Goal: Transaction & Acquisition: Purchase product/service

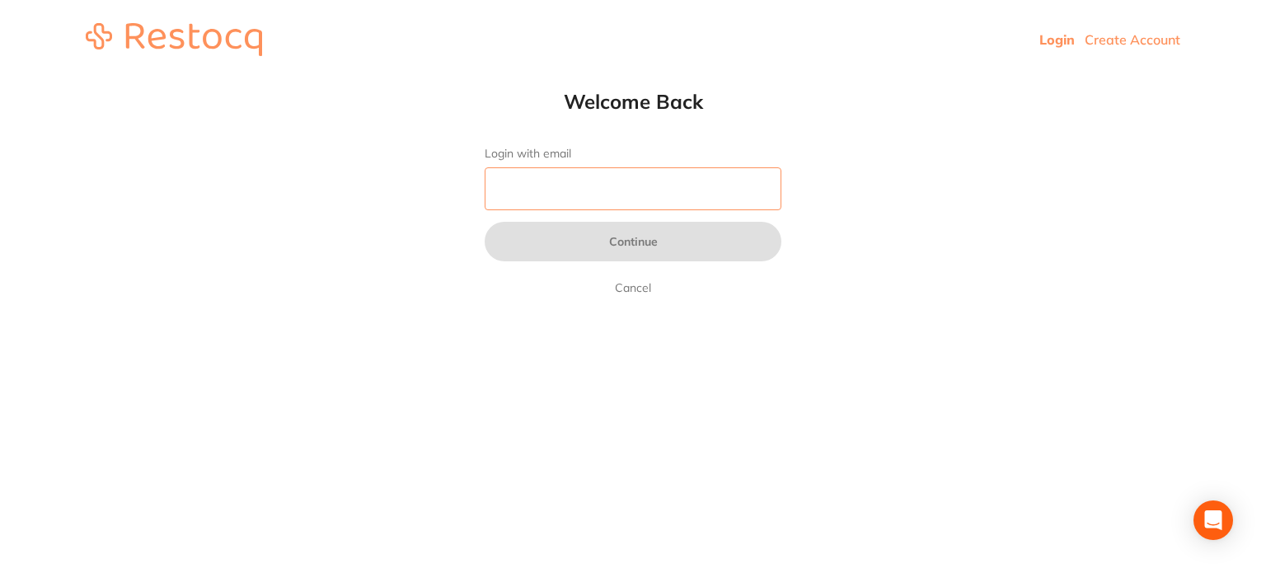
click at [512, 185] on input "Login with email" at bounding box center [633, 188] width 297 height 43
paste input "[EMAIL_ADDRESS][DOMAIN_NAME]"
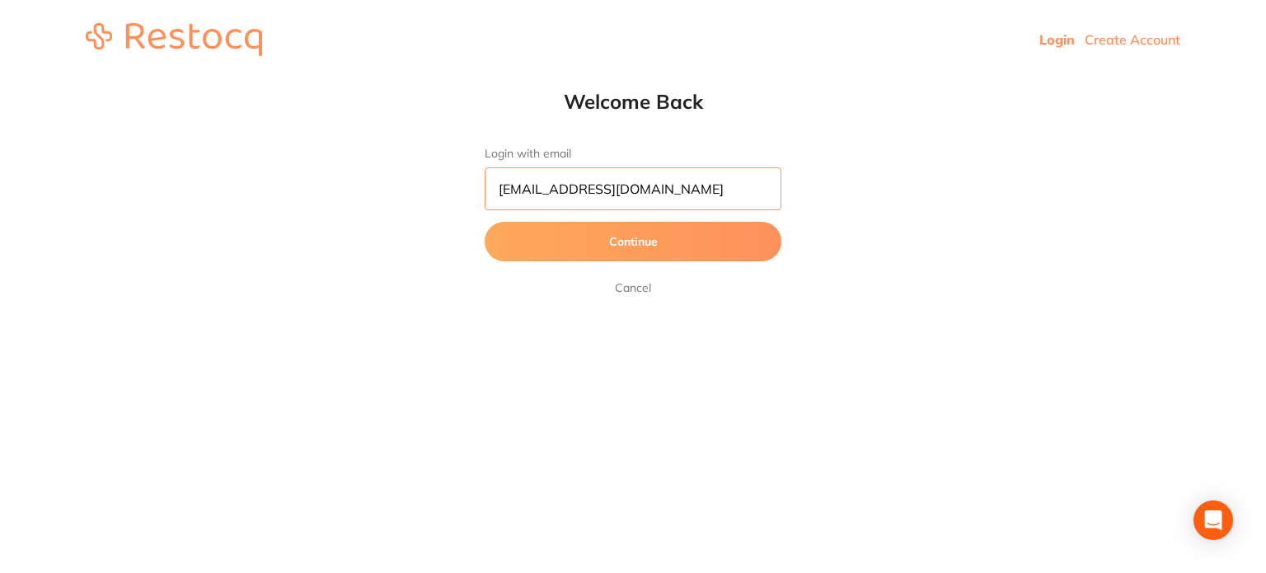
type input "[EMAIL_ADDRESS][DOMAIN_NAME]"
click at [485, 222] on button "Continue" at bounding box center [633, 242] width 297 height 40
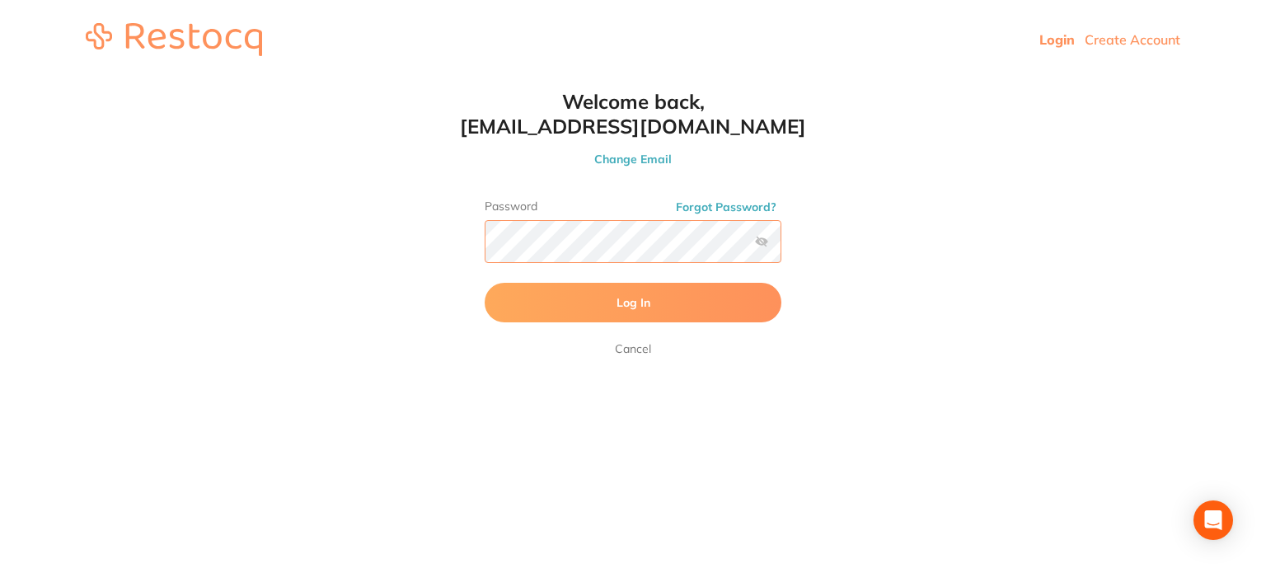
click at [485, 283] on button "Log In" at bounding box center [633, 303] width 297 height 40
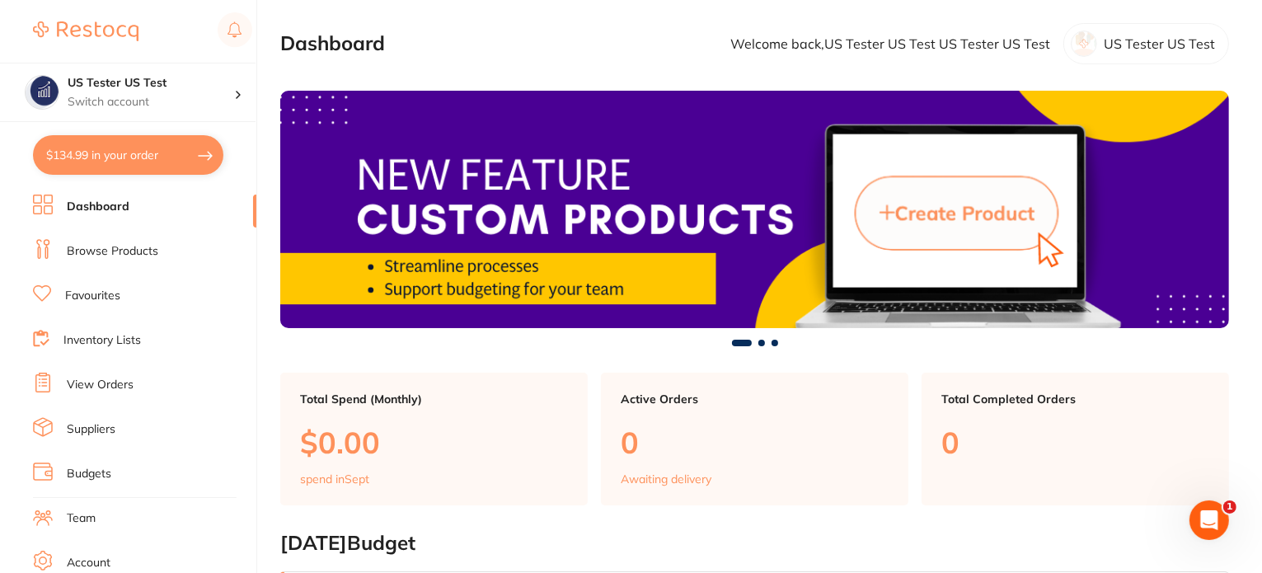
click at [120, 252] on link "Browse Products" at bounding box center [112, 251] width 91 height 16
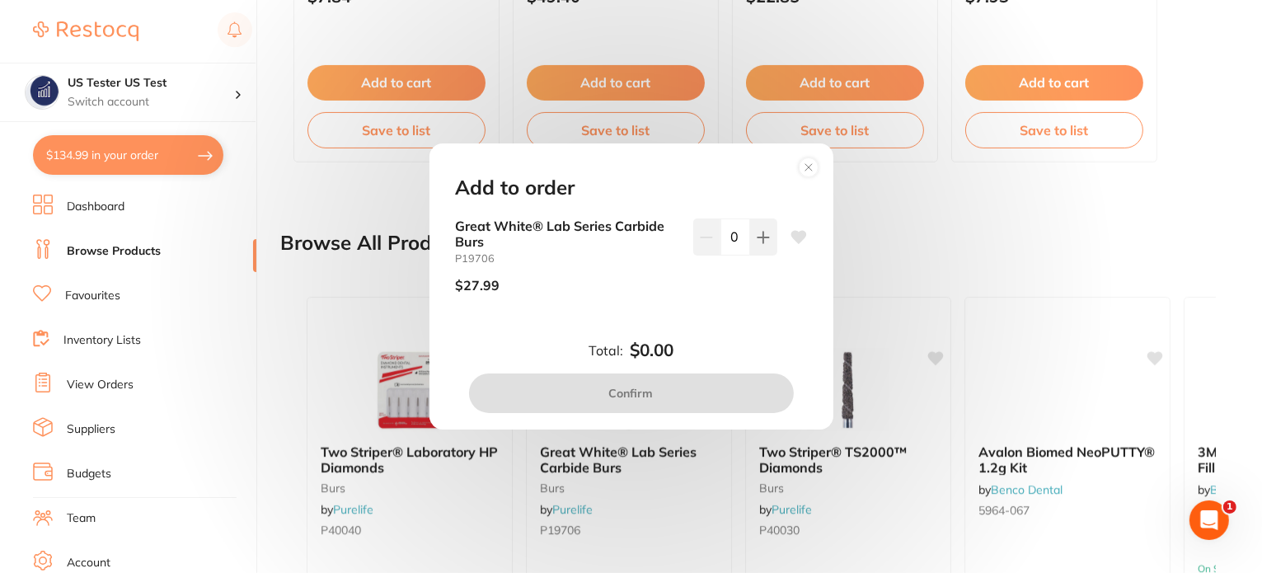
click at [808, 157] on circle at bounding box center [807, 166] width 19 height 19
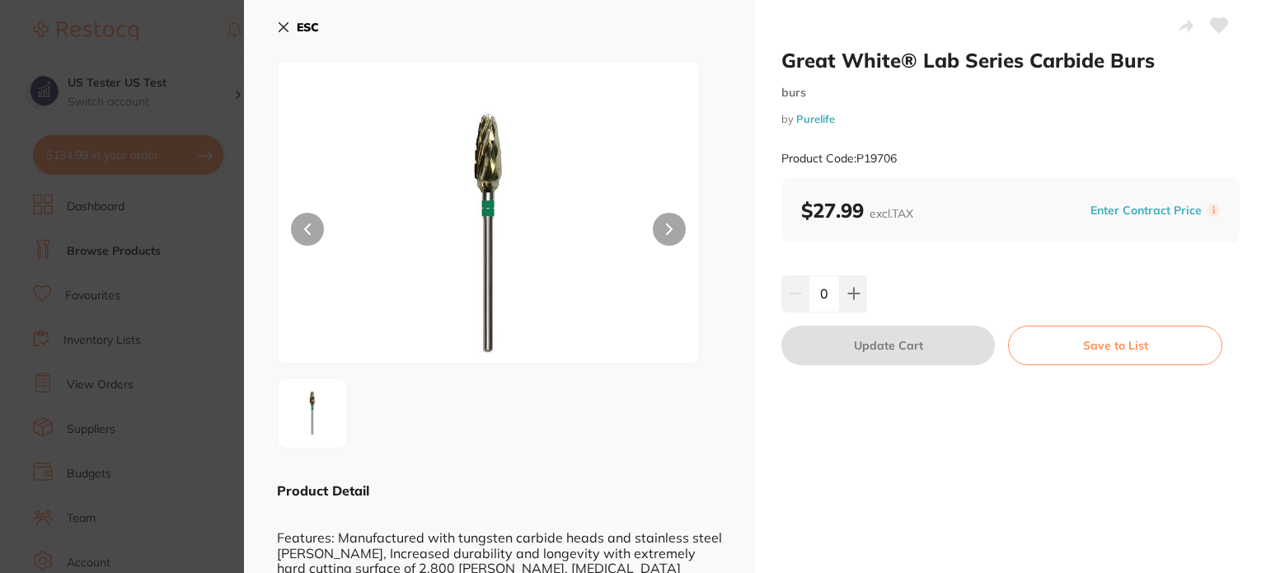
click at [140, 292] on section "Great White® Lab Series Carbide Burs burs by Purelife Product Code: P19706 ESC …" at bounding box center [633, 286] width 1266 height 573
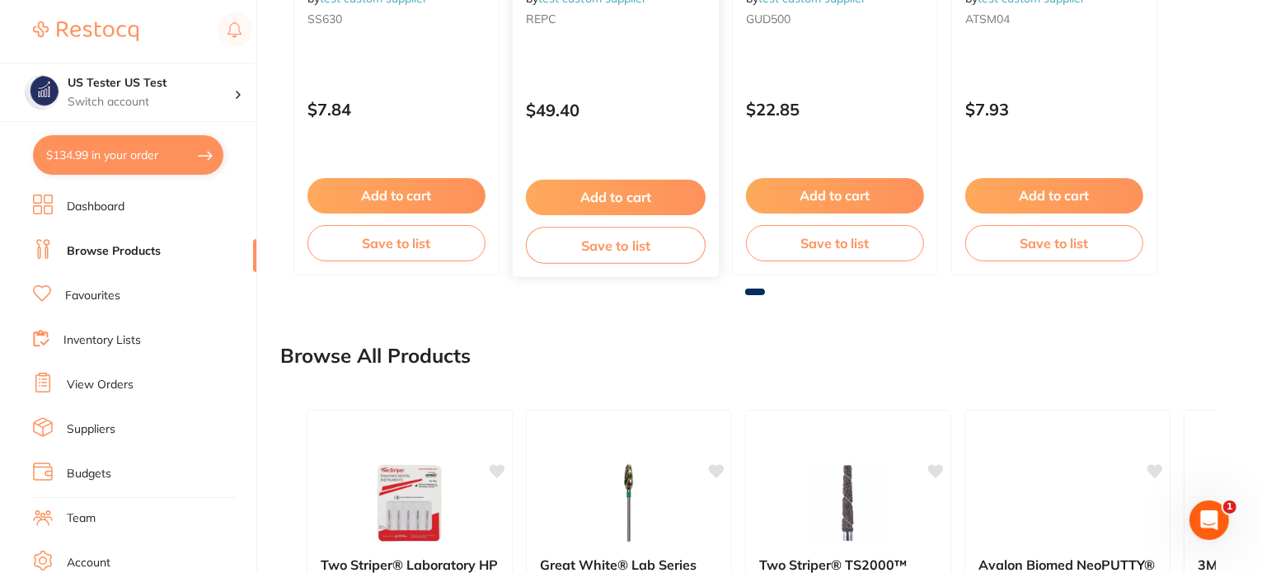
scroll to position [322, 0]
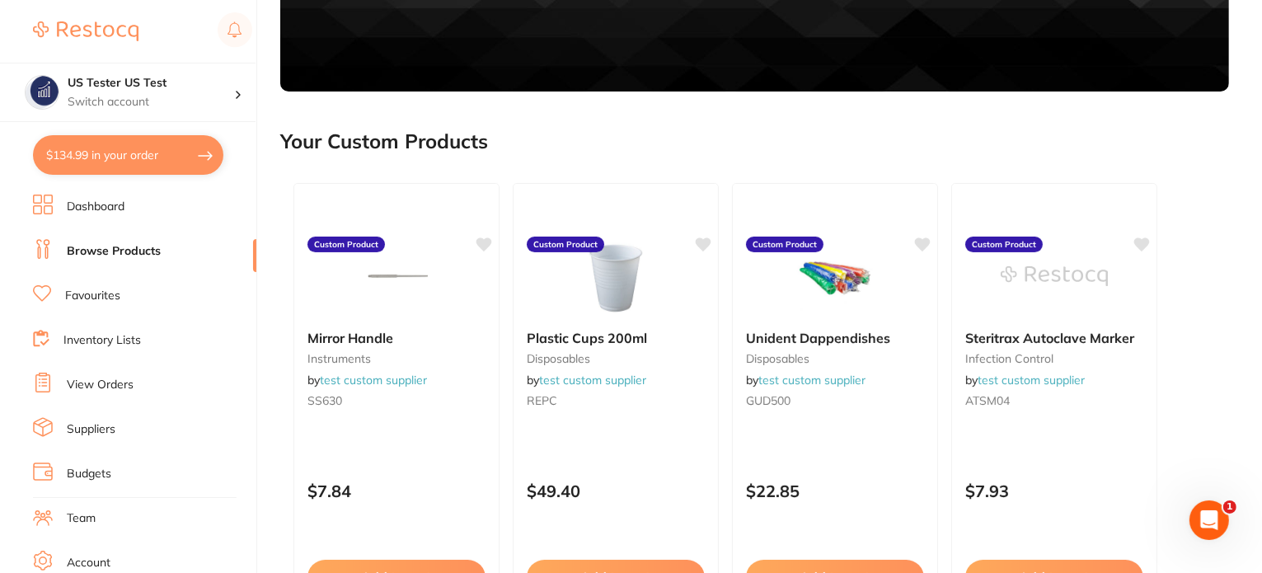
click at [395, 229] on div "Mirror Handle instruments by test custom supplier SS630 Custom Product $7.84 Ad…" at bounding box center [396, 420] width 206 height 474
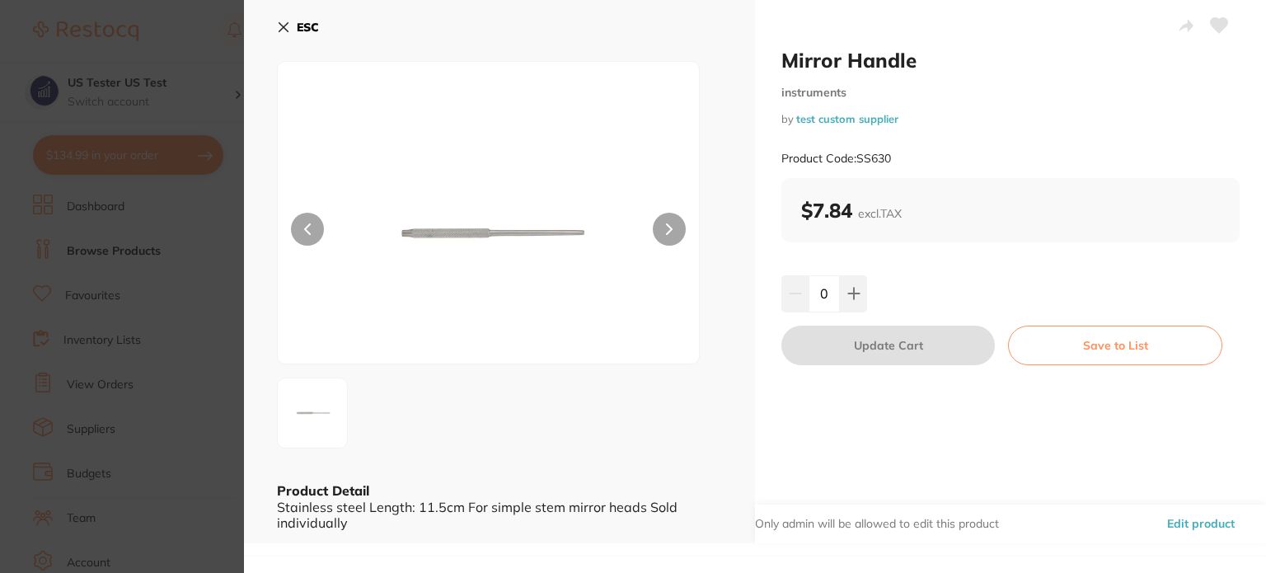
click at [1195, 525] on button "Edit product" at bounding box center [1200, 524] width 77 height 40
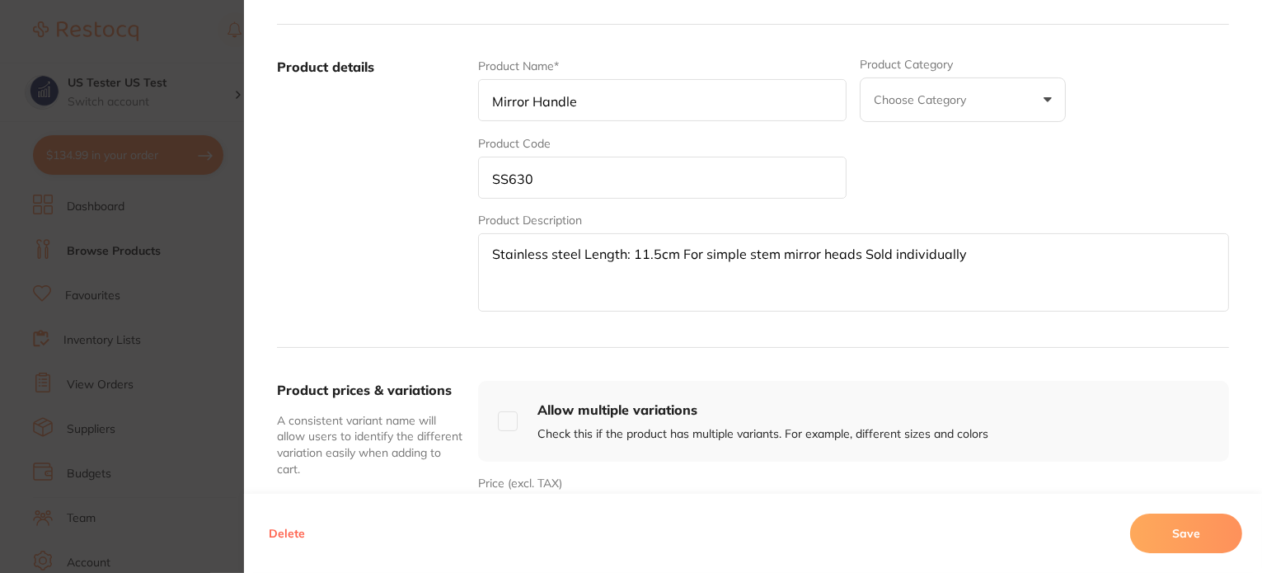
scroll to position [412, 0]
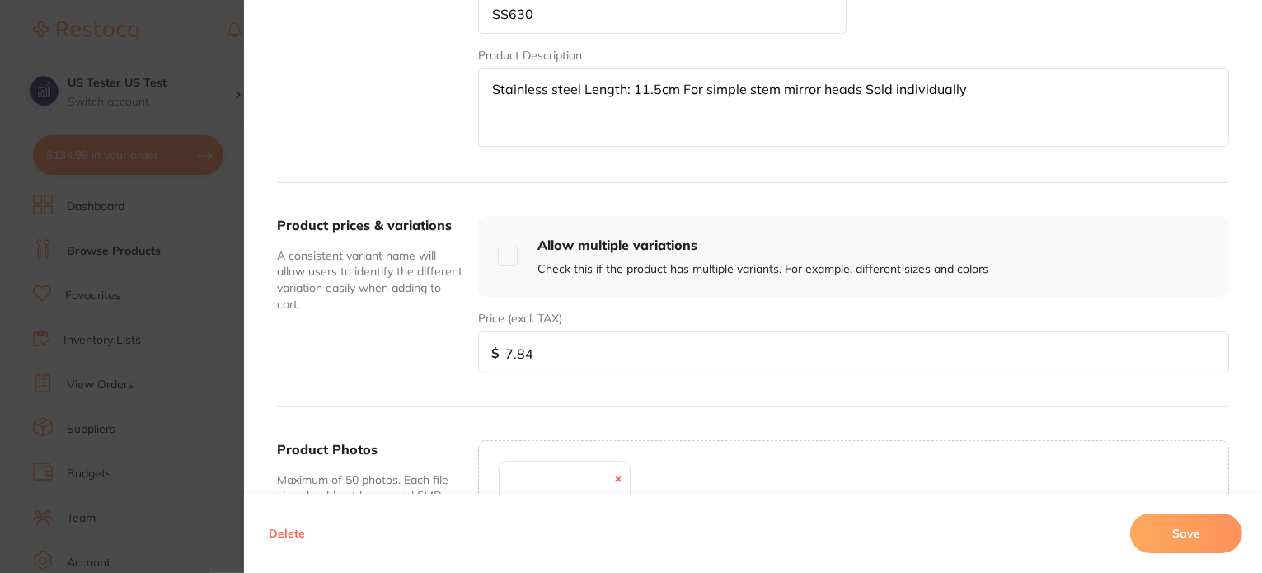
click at [186, 316] on section "Edit custom product Custom supplier details* test custom supplier Change Produc…" at bounding box center [631, 286] width 1262 height 573
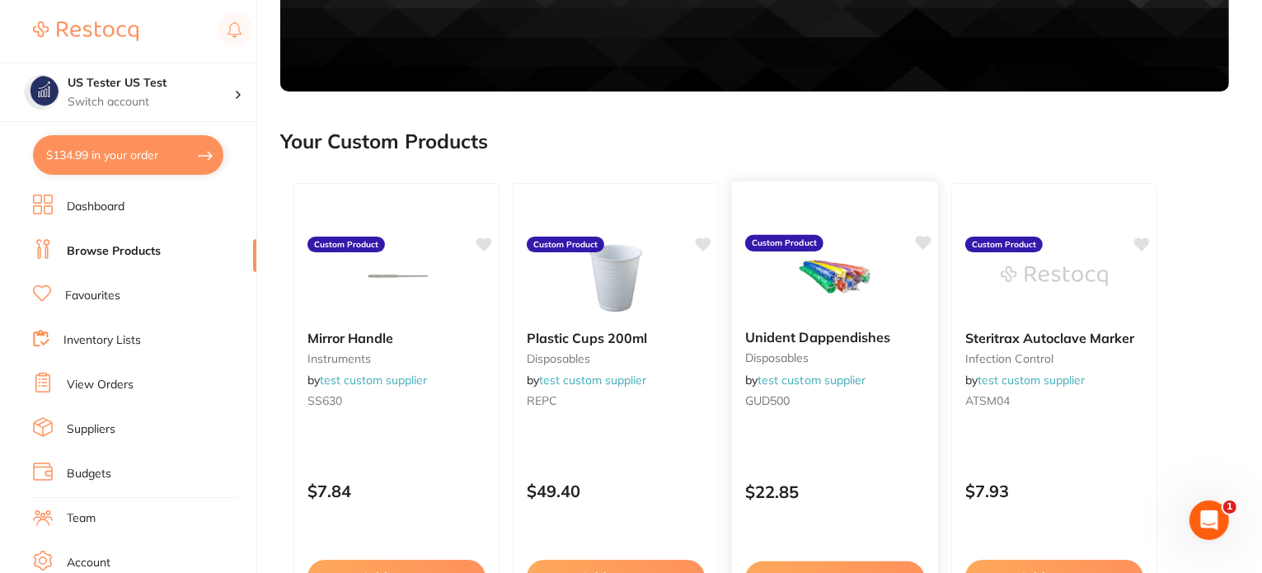
scroll to position [734, 0]
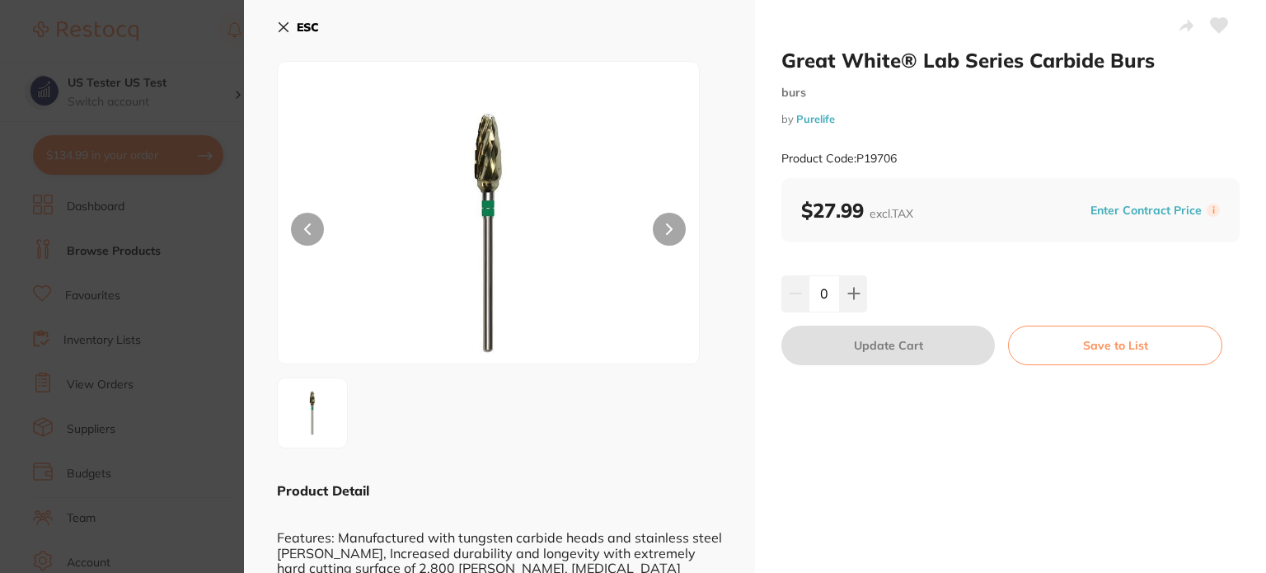
click at [1152, 211] on button "Enter Contract Price" at bounding box center [1145, 211] width 121 height 16
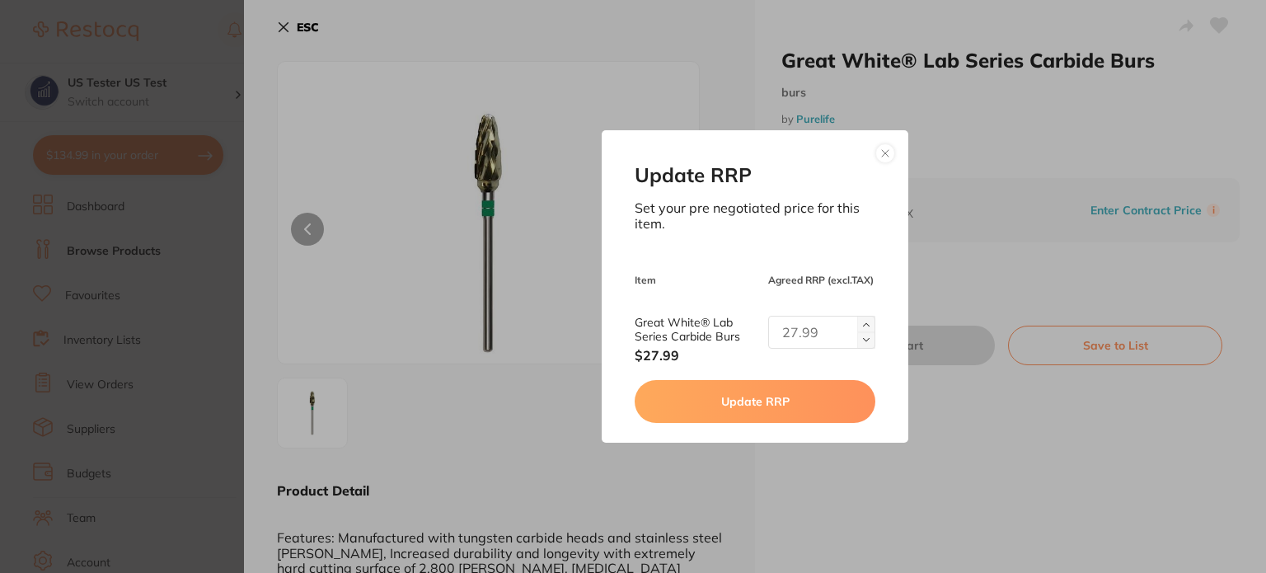
click at [881, 147] on button at bounding box center [885, 153] width 20 height 20
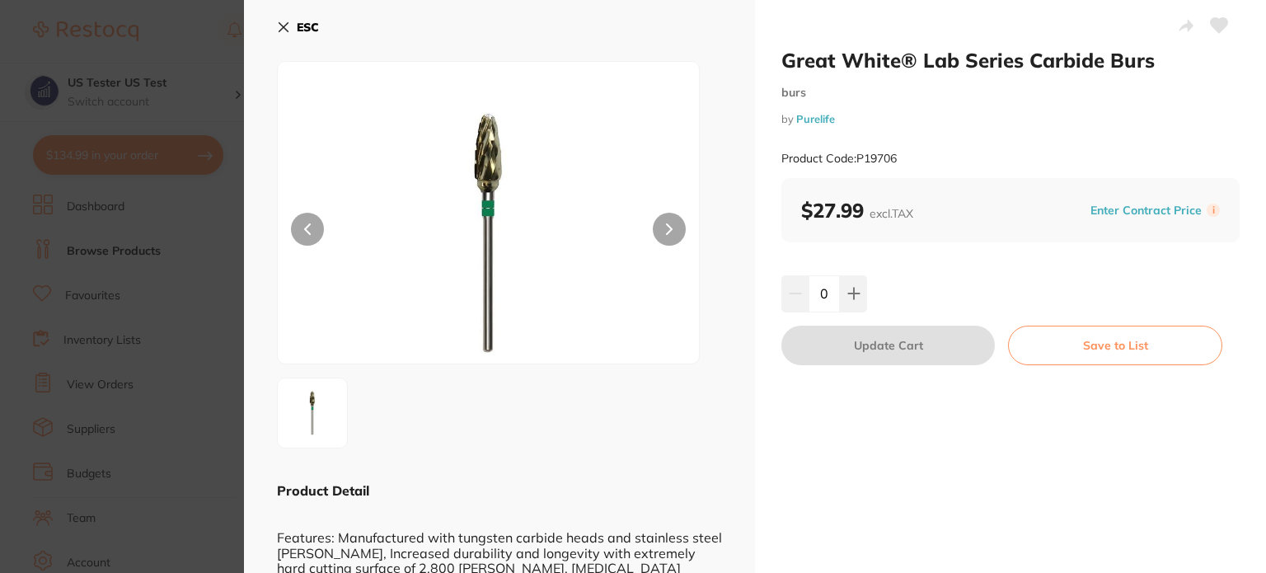
click at [0, 266] on section "Great White® Lab Series Carbide Burs burs by Purelife Product Code: P19706 ESC …" at bounding box center [633, 286] width 1266 height 573
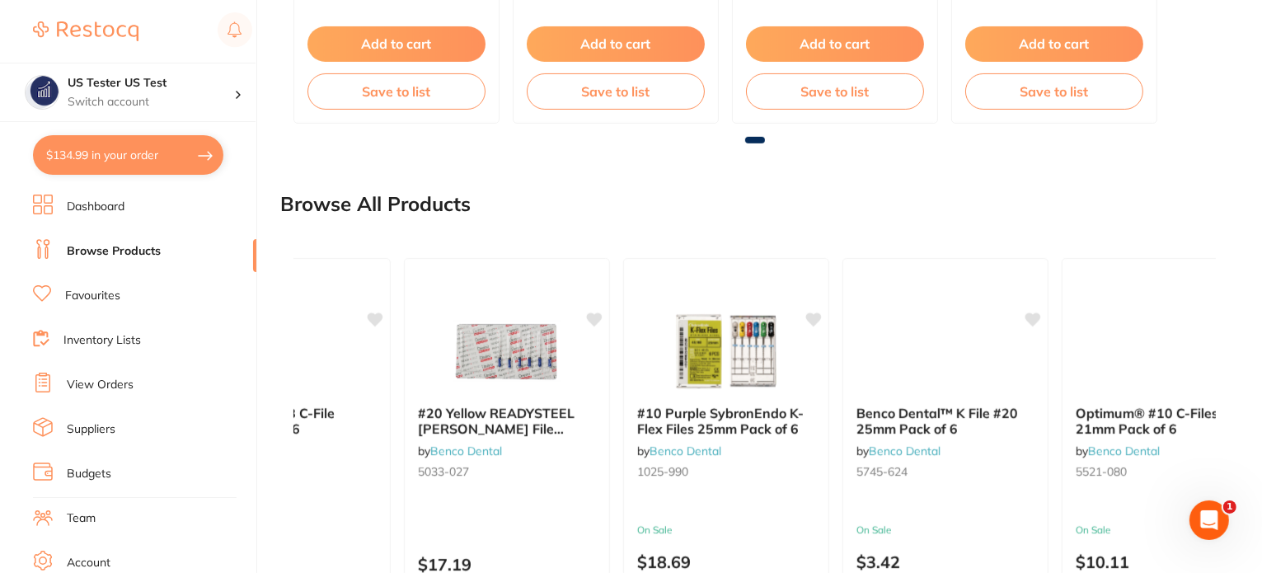
scroll to position [0, 7376]
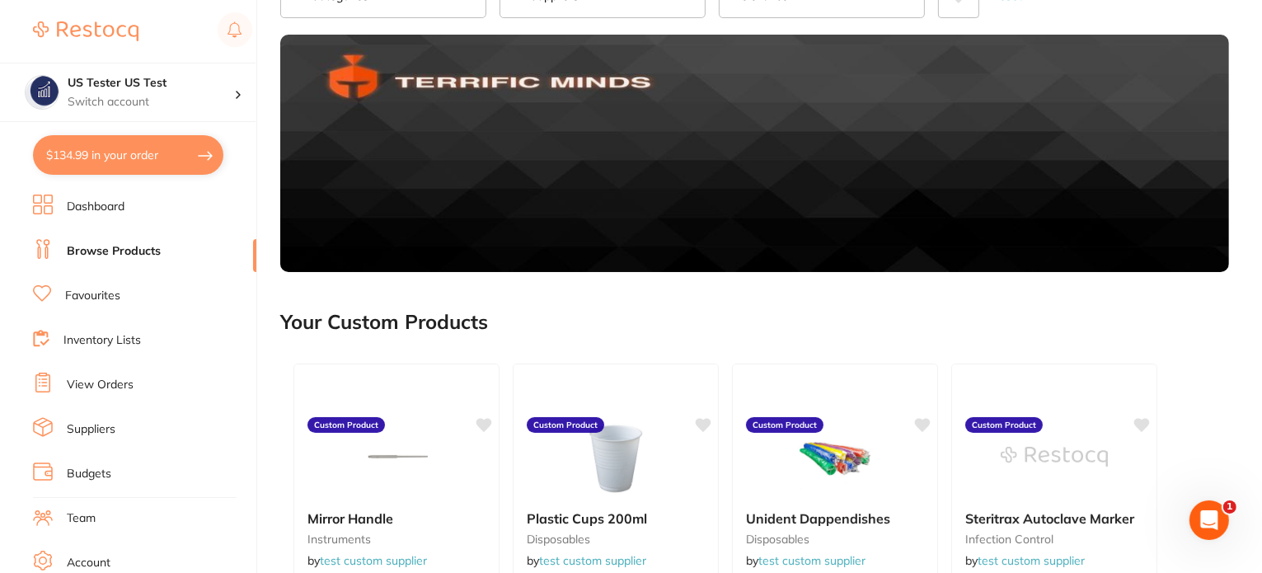
scroll to position [0, 0]
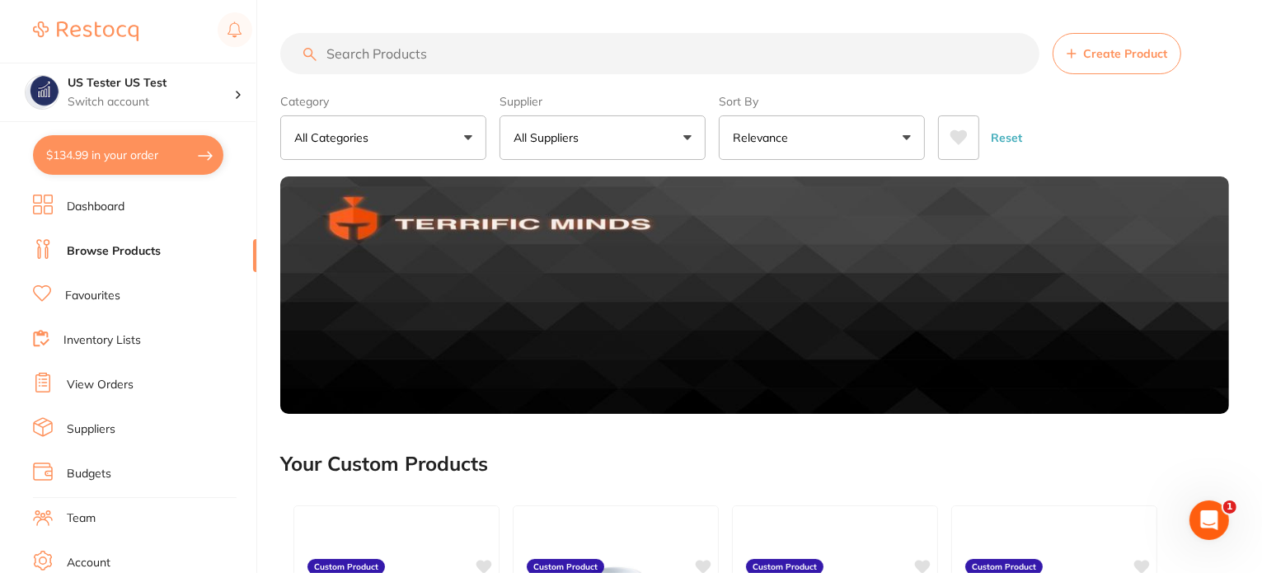
click at [561, 155] on button "All Suppliers" at bounding box center [602, 137] width 206 height 44
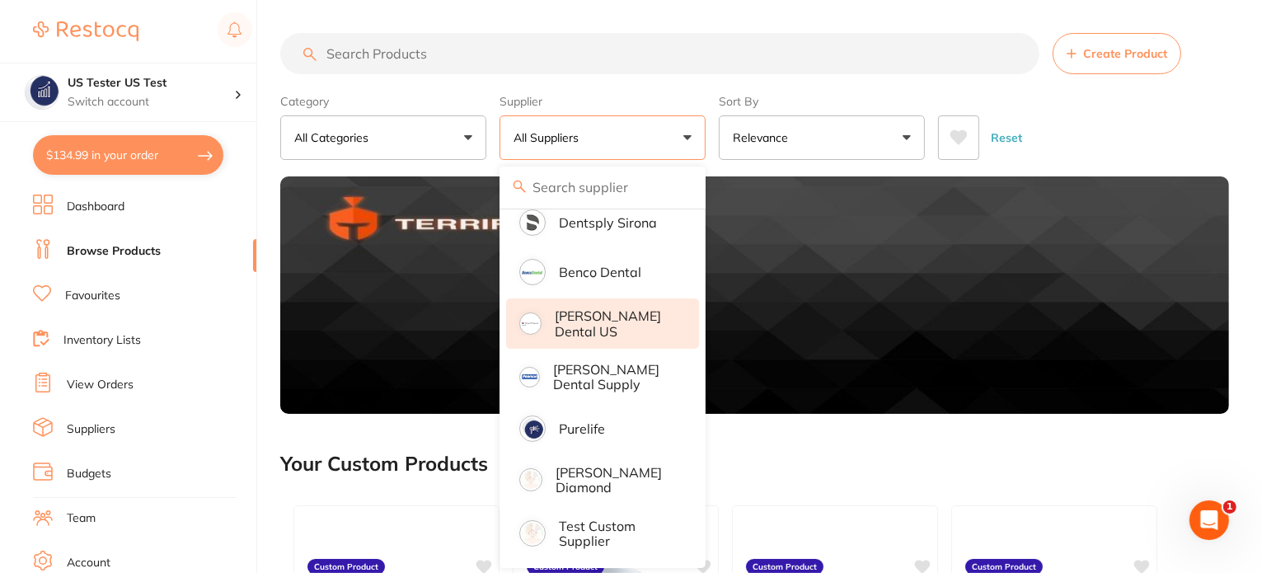
scroll to position [111, 0]
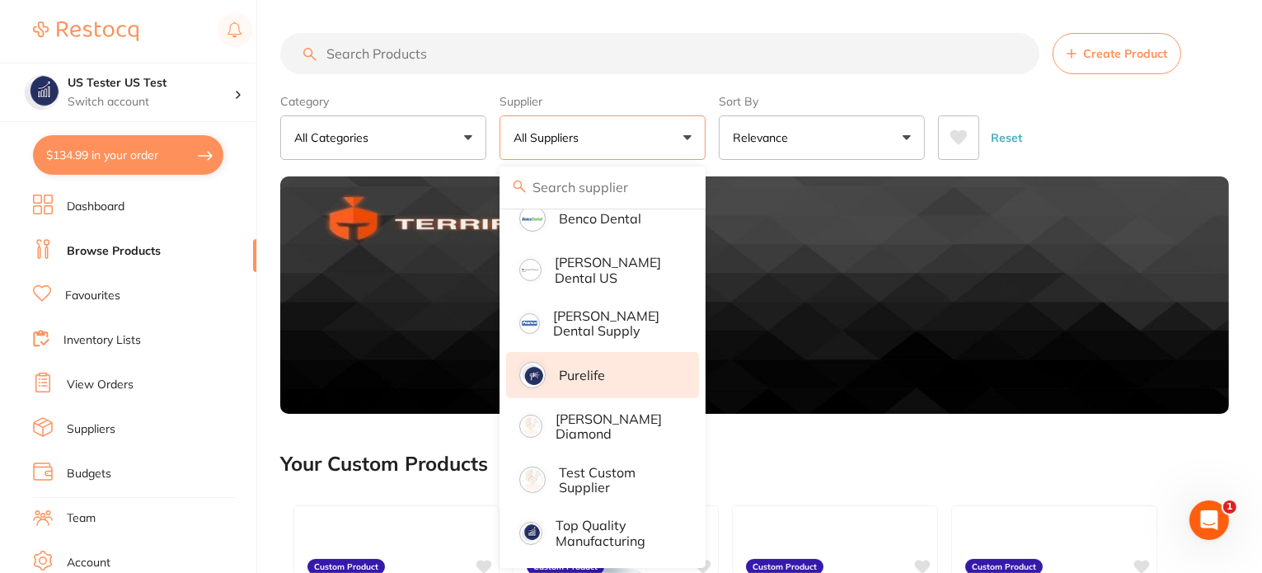
click at [635, 379] on li "Purelife" at bounding box center [602, 375] width 193 height 46
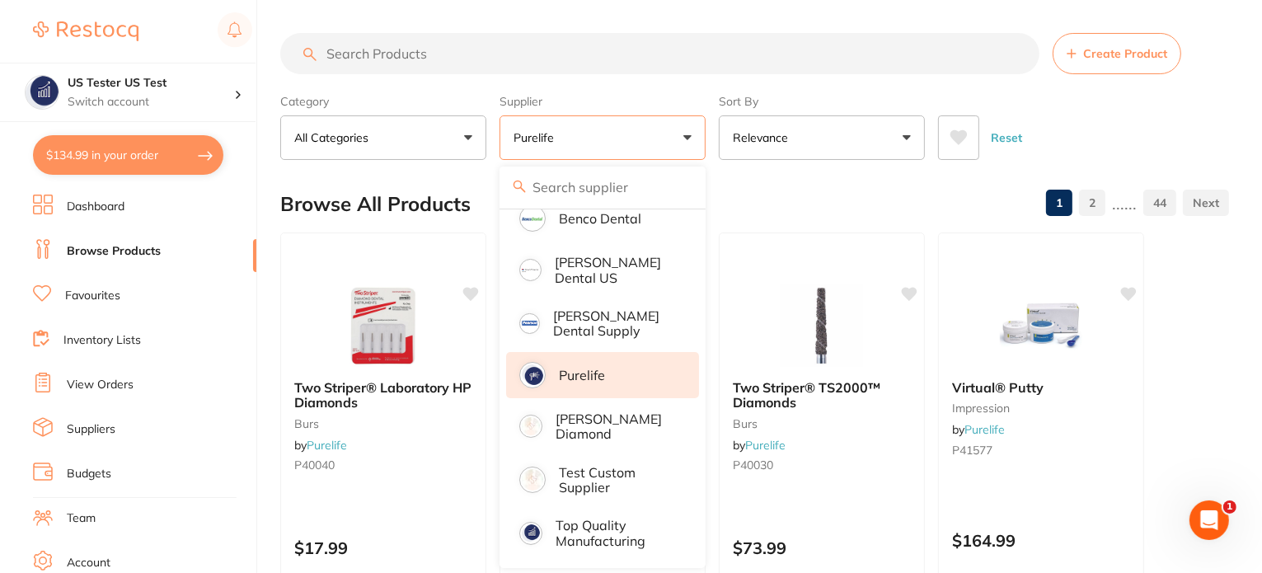
click at [711, 128] on div "Category All Categories All Categories articulating burs crown & bridge disposa…" at bounding box center [754, 123] width 948 height 73
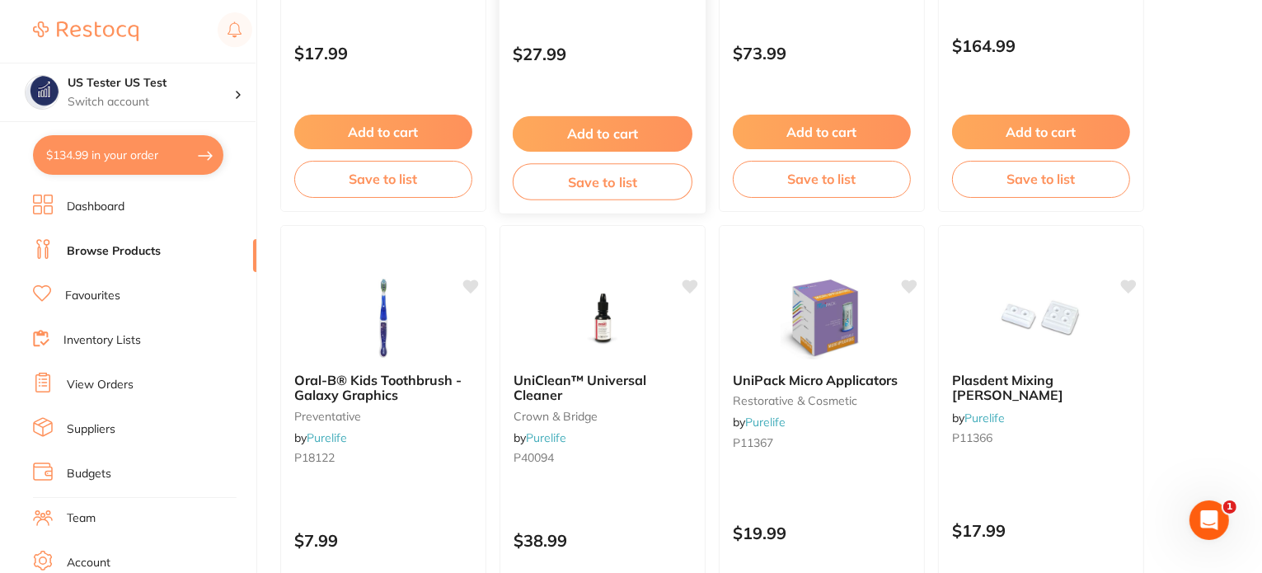
scroll to position [0, 0]
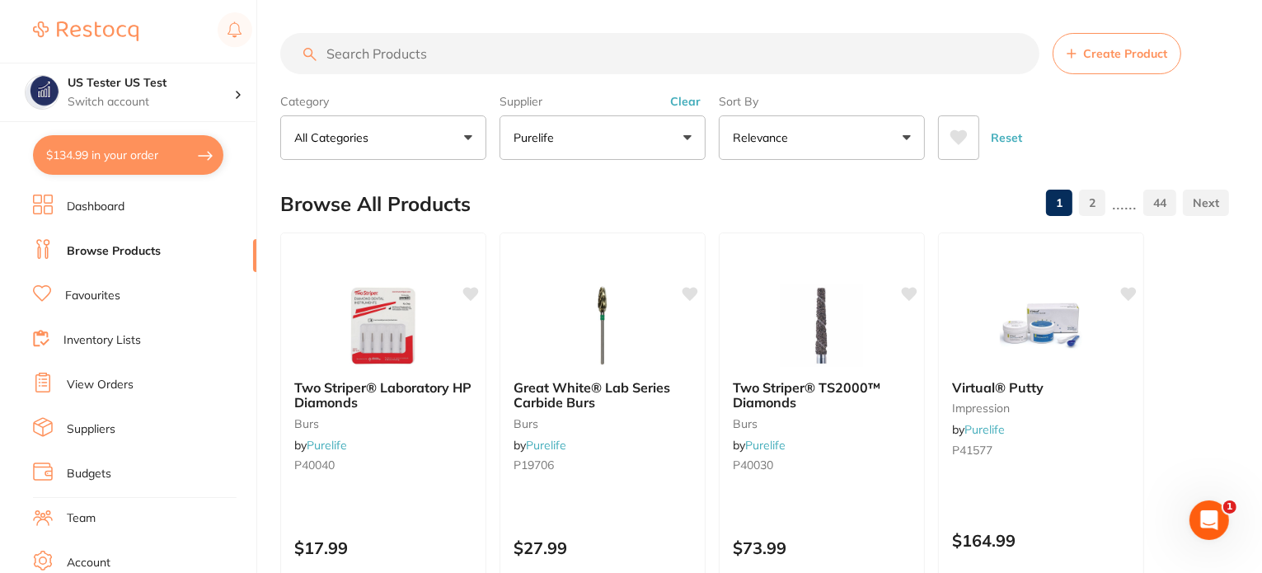
click at [593, 145] on button "Purelife" at bounding box center [602, 137] width 206 height 44
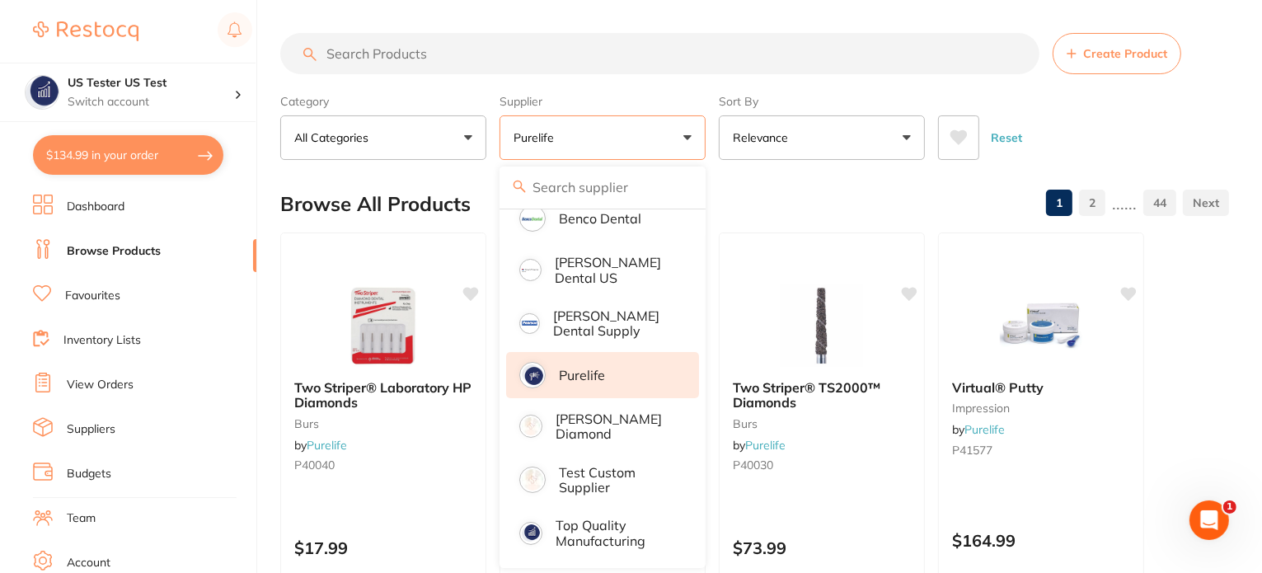
click at [604, 365] on li "Purelife" at bounding box center [602, 375] width 193 height 46
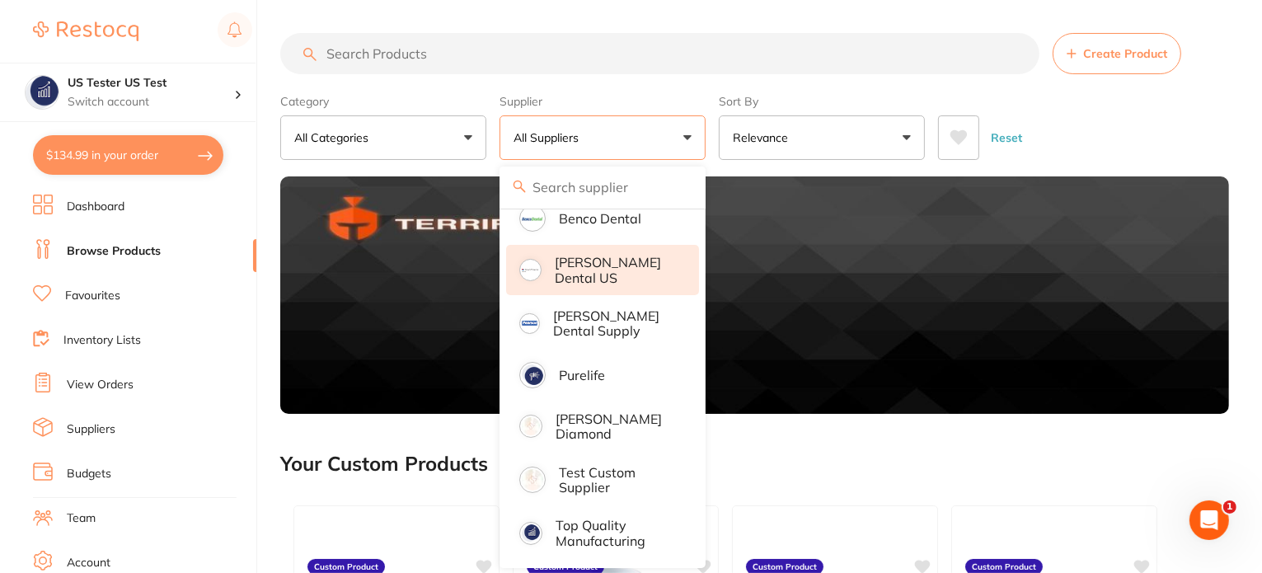
click at [622, 275] on p "[PERSON_NAME] Dental US" at bounding box center [615, 270] width 121 height 30
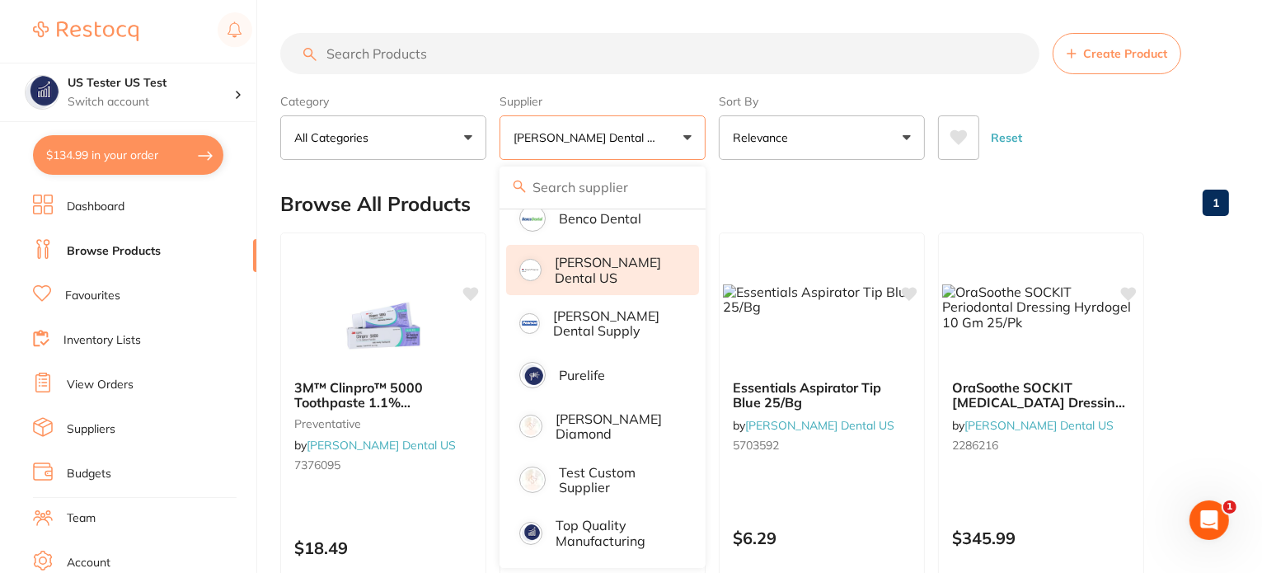
click at [635, 269] on p "[PERSON_NAME] Dental US" at bounding box center [615, 270] width 121 height 30
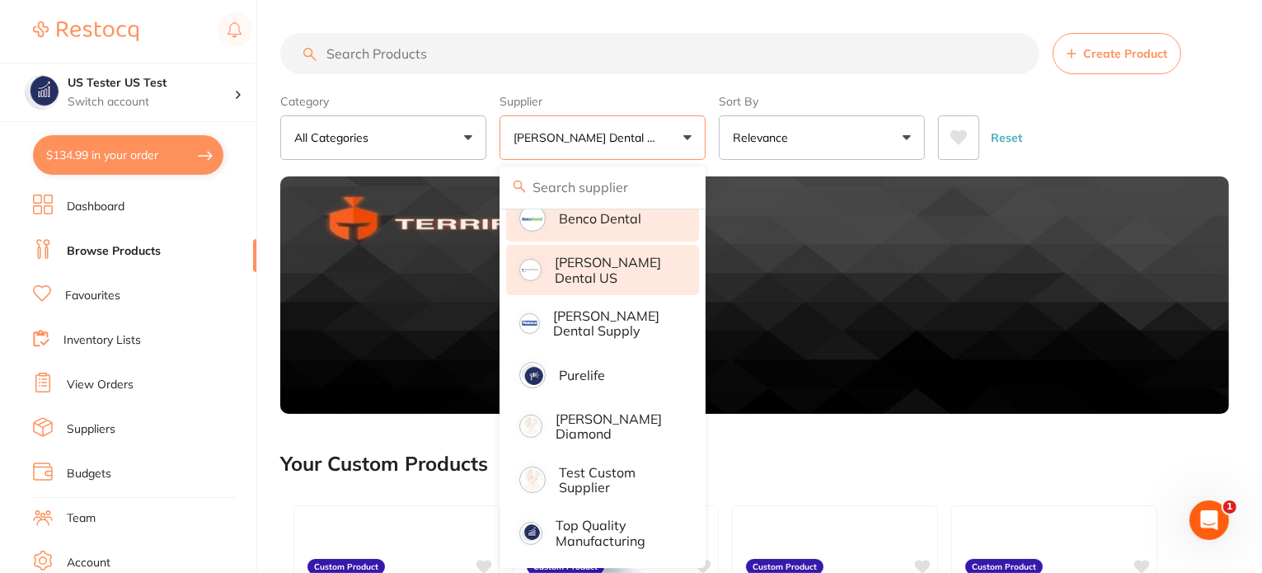
click at [661, 215] on li "Benco Dental" at bounding box center [602, 218] width 193 height 46
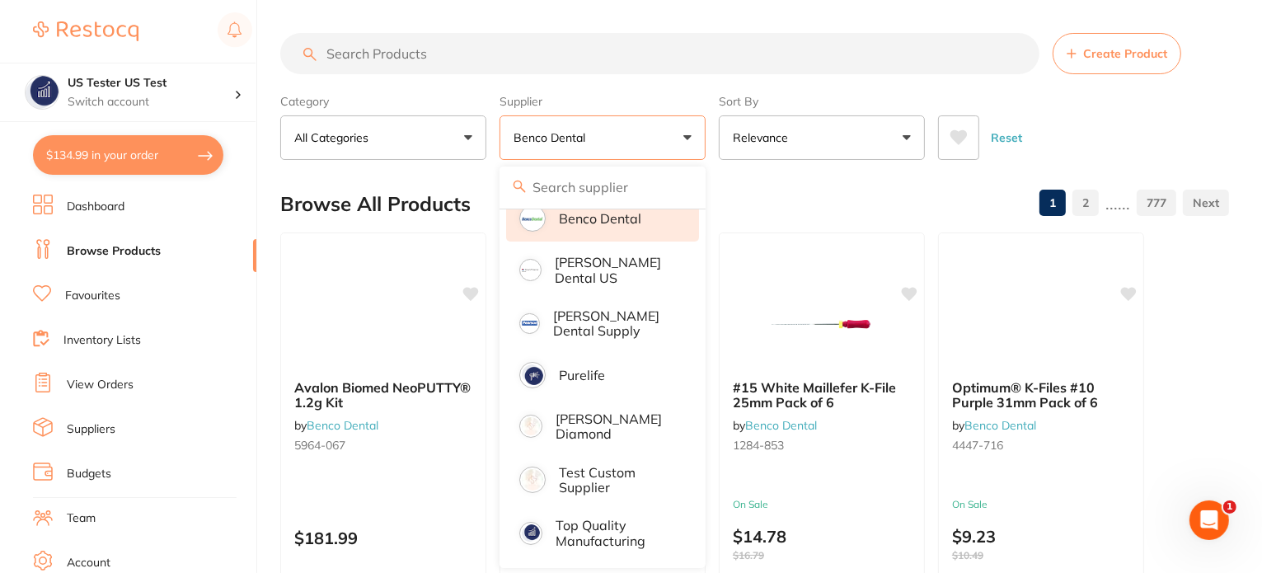
click at [661, 215] on li "Benco Dental" at bounding box center [602, 218] width 193 height 46
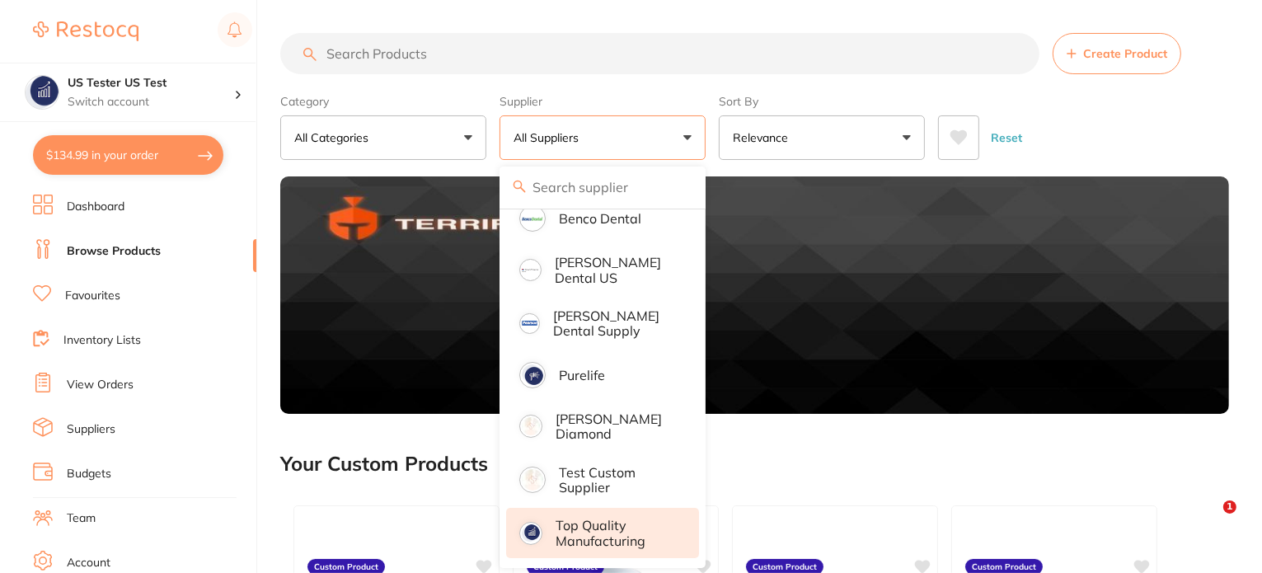
click at [598, 520] on p "Top Quality Manufacturing" at bounding box center [615, 532] width 120 height 30
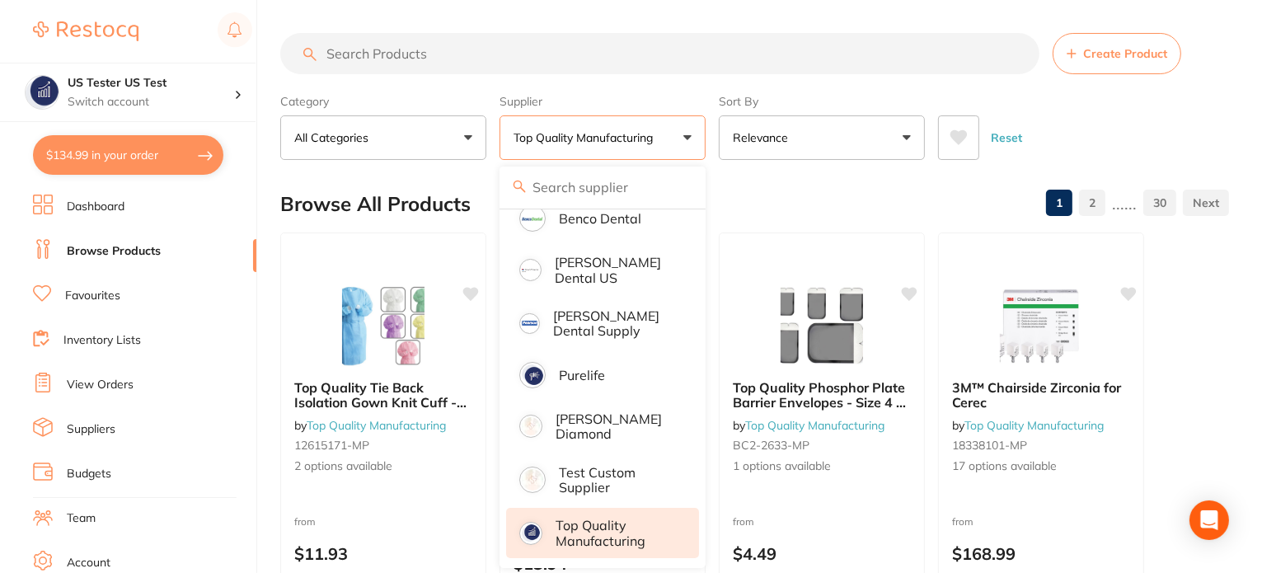
click at [1098, 124] on div "Reset" at bounding box center [1077, 131] width 278 height 58
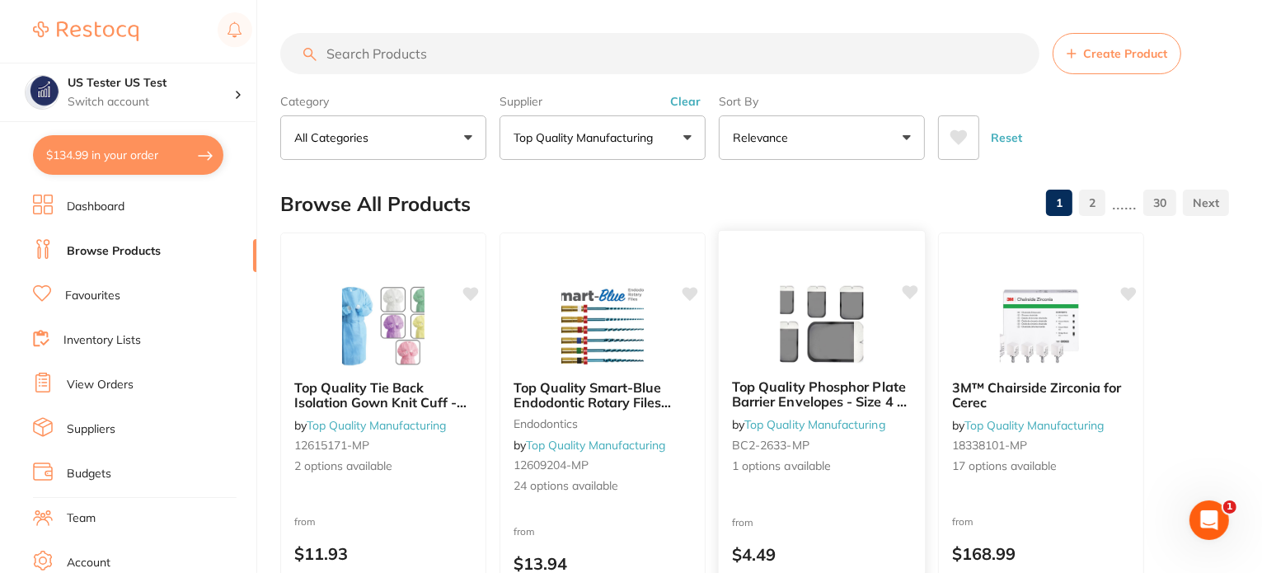
click at [861, 351] on img at bounding box center [821, 324] width 108 height 83
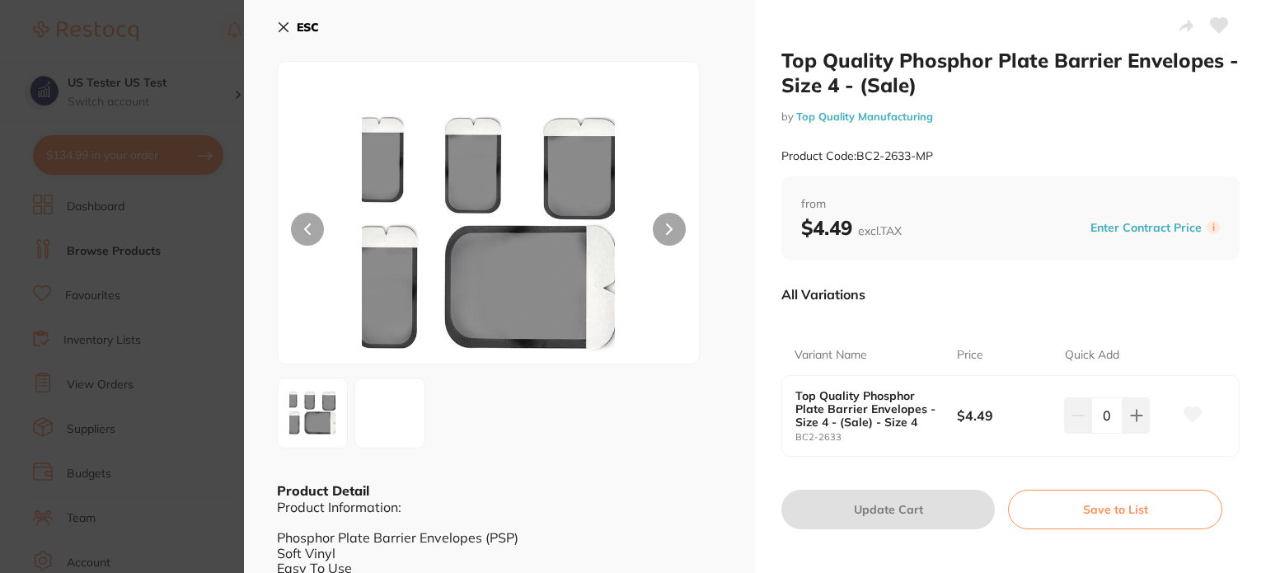
drag, startPoint x: 157, startPoint y: 311, endPoint x: 906, endPoint y: 440, distance: 760.9
click at [157, 310] on section "Top Quality Phosphor Plate Barrier Envelopes - Size 4 - (Sale) by Top Quality M…" at bounding box center [633, 286] width 1266 height 573
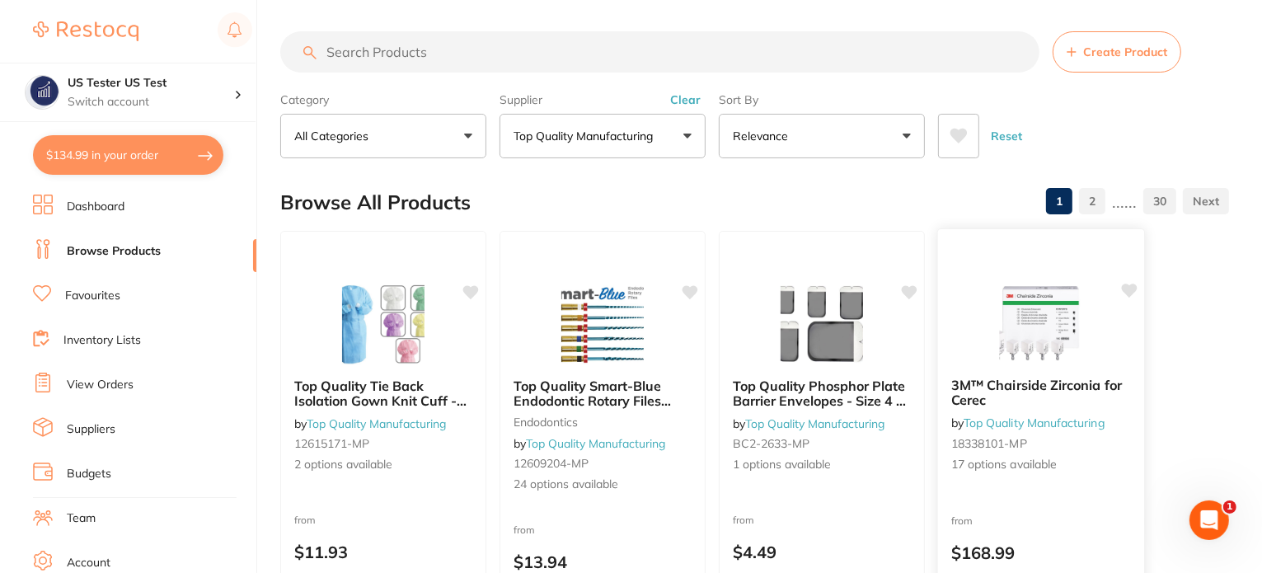
click at [1041, 320] on img at bounding box center [1040, 322] width 108 height 83
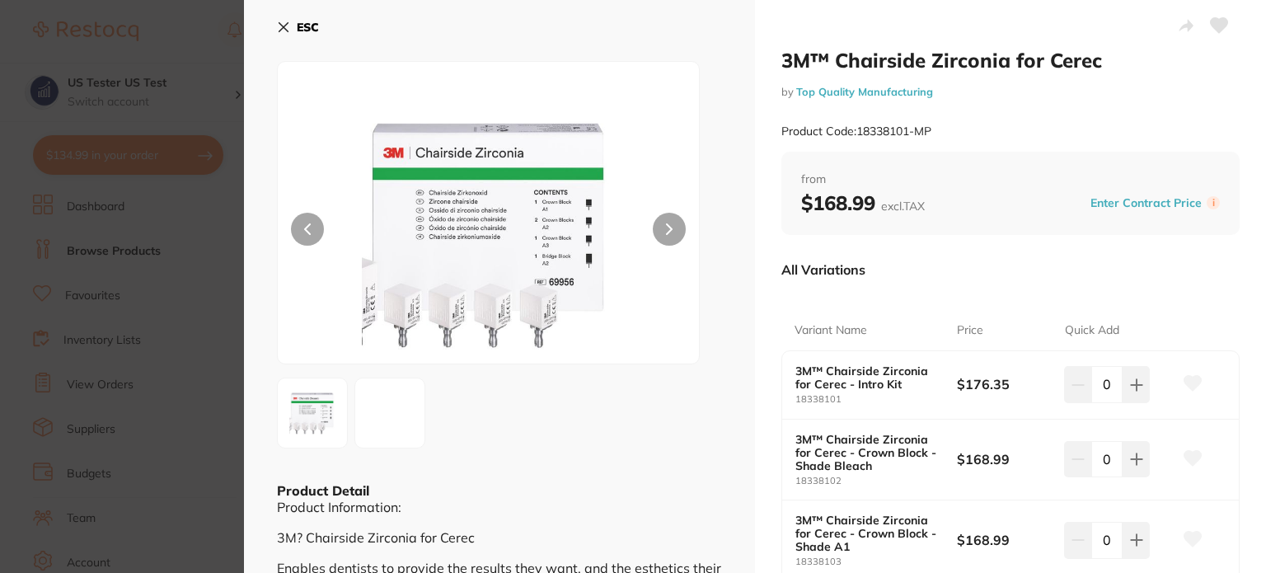
click at [1155, 205] on button "Enter Contract Price" at bounding box center [1145, 203] width 121 height 16
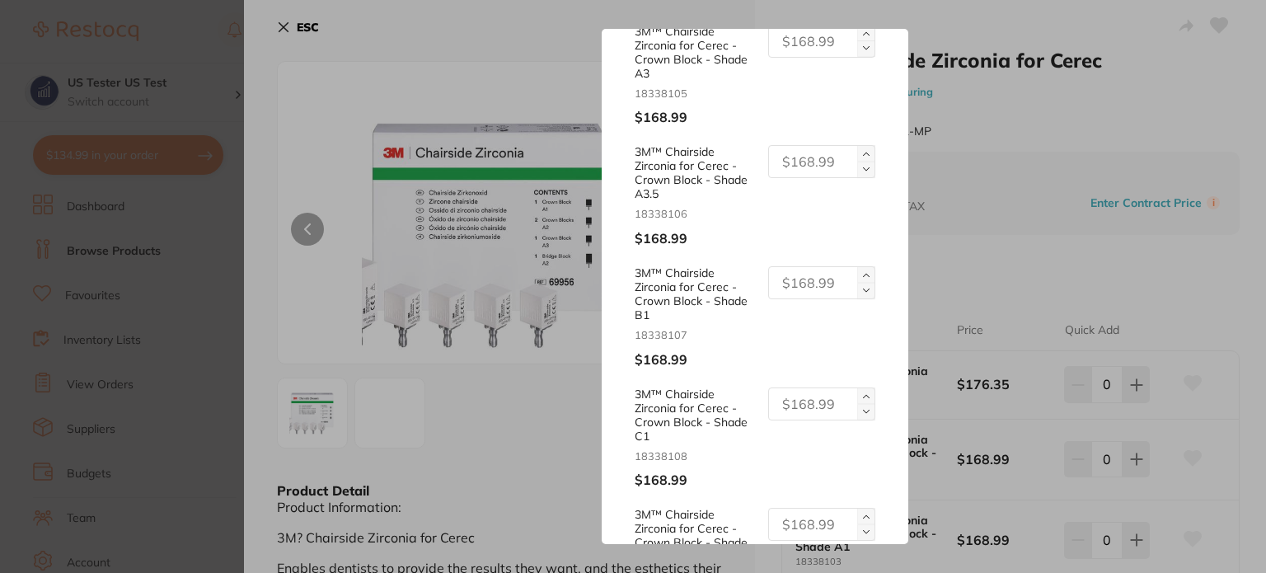
click at [1059, 283] on div "Update RRP Set your pre negotiated price for this item. Item Agreed RRP (excl. …" at bounding box center [755, 286] width 1022 height 573
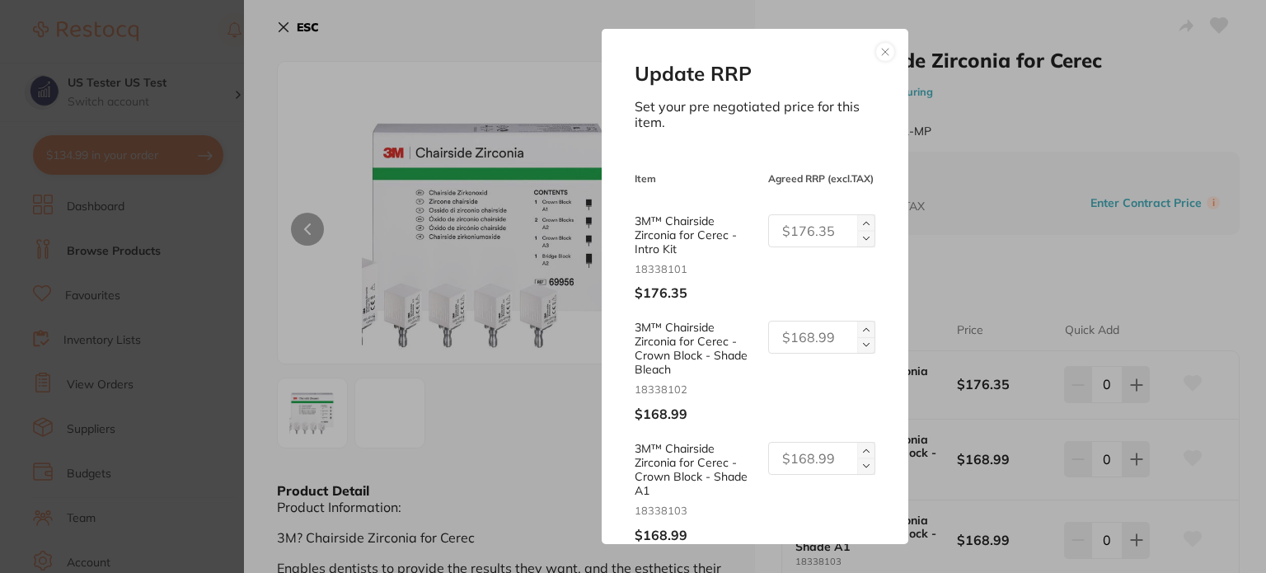
click at [881, 49] on button at bounding box center [885, 52] width 20 height 20
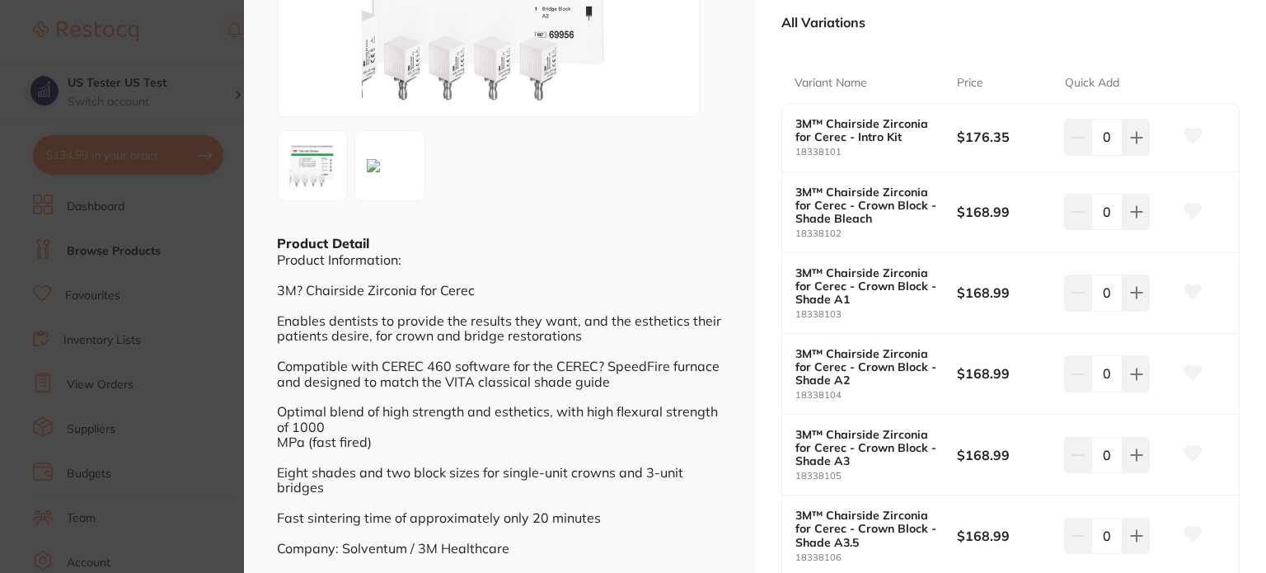
drag, startPoint x: 71, startPoint y: 268, endPoint x: 146, endPoint y: 167, distance: 125.4
click at [76, 265] on section "3M™ Chairside Zirconia for Cerec by Top Quality Manufacturing Product Code: 183…" at bounding box center [633, 286] width 1266 height 573
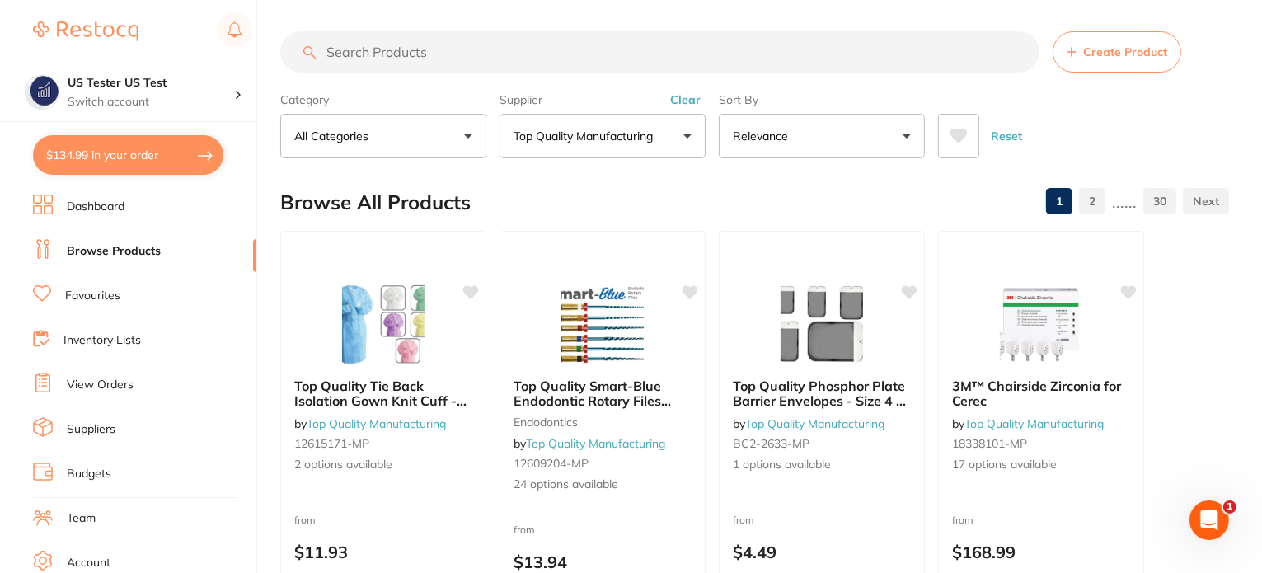
click at [155, 143] on button "$134.99 in your order" at bounding box center [128, 155] width 190 height 40
checkbox input "true"
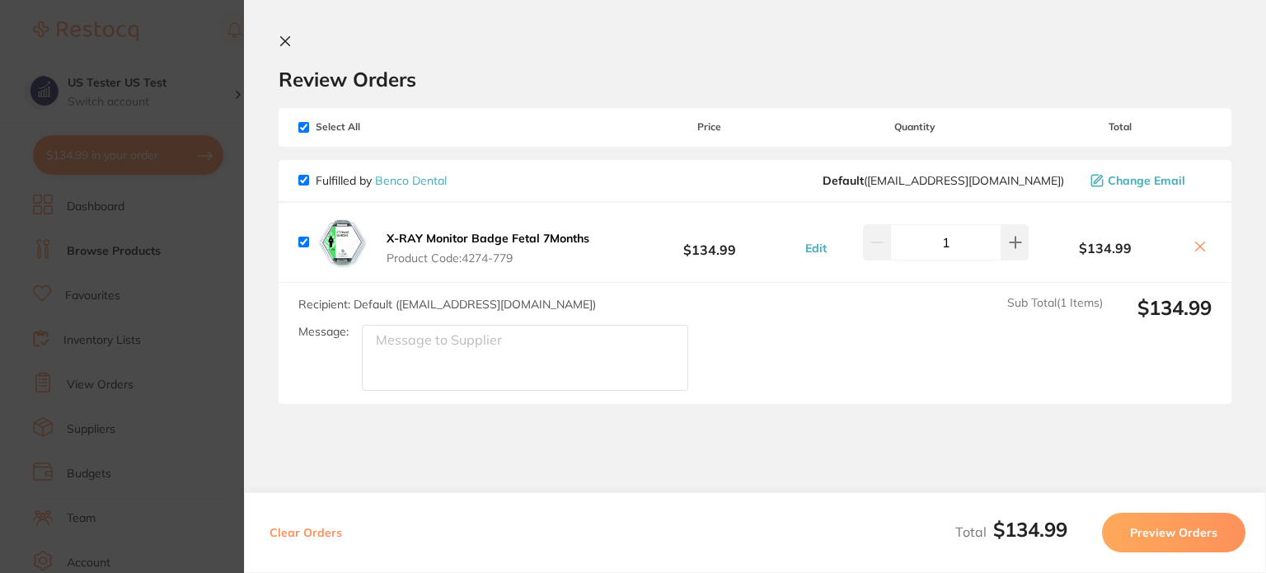
click at [1147, 532] on button "Preview Orders" at bounding box center [1173, 533] width 143 height 40
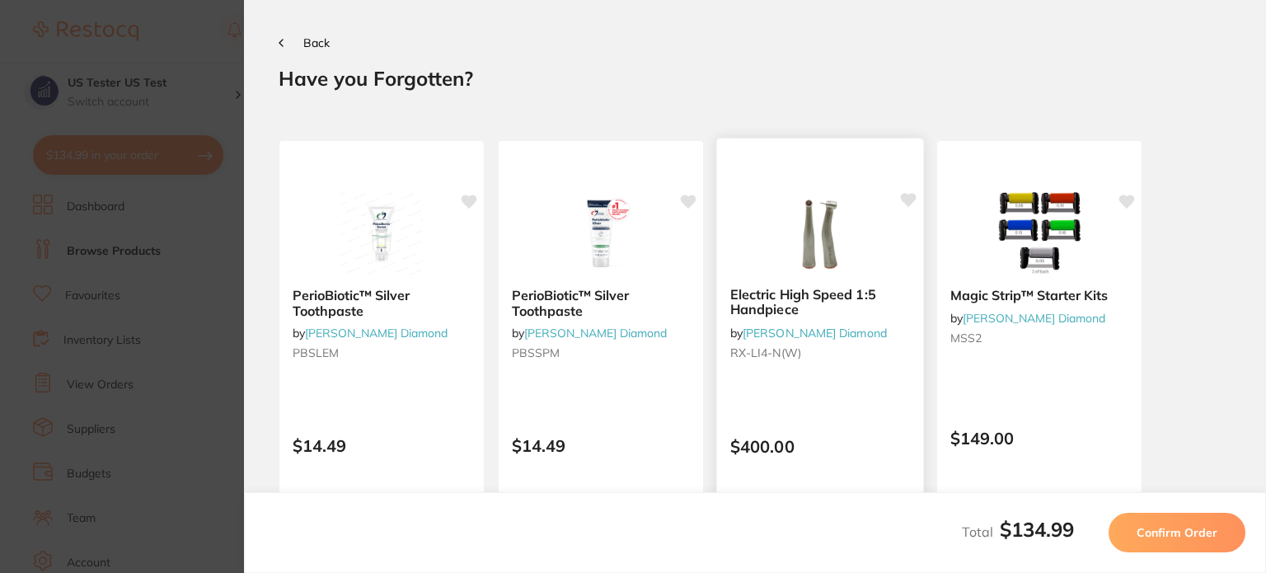
click at [836, 404] on div "Electric High Speed 1:5 Handpiece by [PERSON_NAME] Diamond RX-LI4-N(W) $400.00 …" at bounding box center [820, 377] width 208 height 479
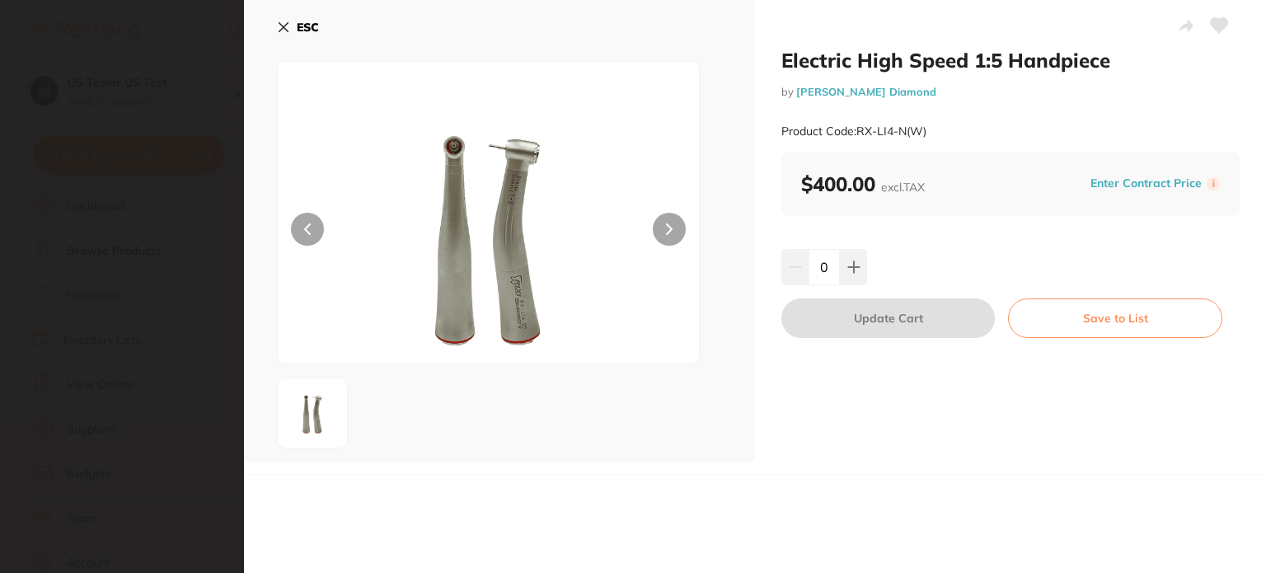
drag, startPoint x: 281, startPoint y: 23, endPoint x: 361, endPoint y: 76, distance: 95.8
click at [280, 25] on icon at bounding box center [283, 27] width 13 height 13
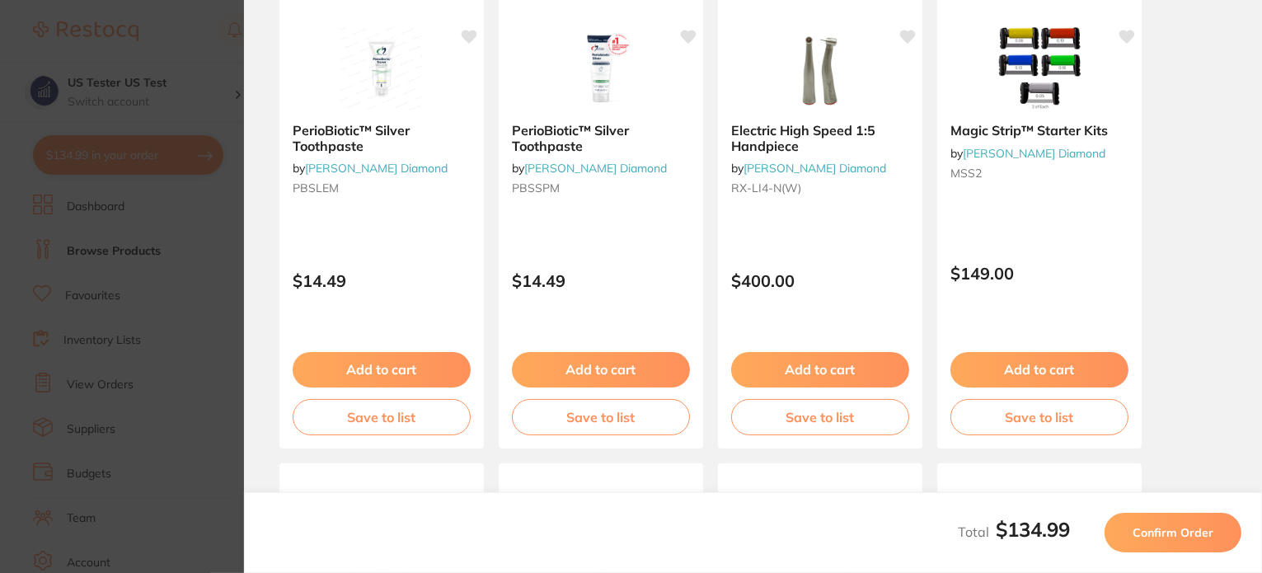
click at [1116, 536] on button "Confirm Order" at bounding box center [1172, 533] width 137 height 40
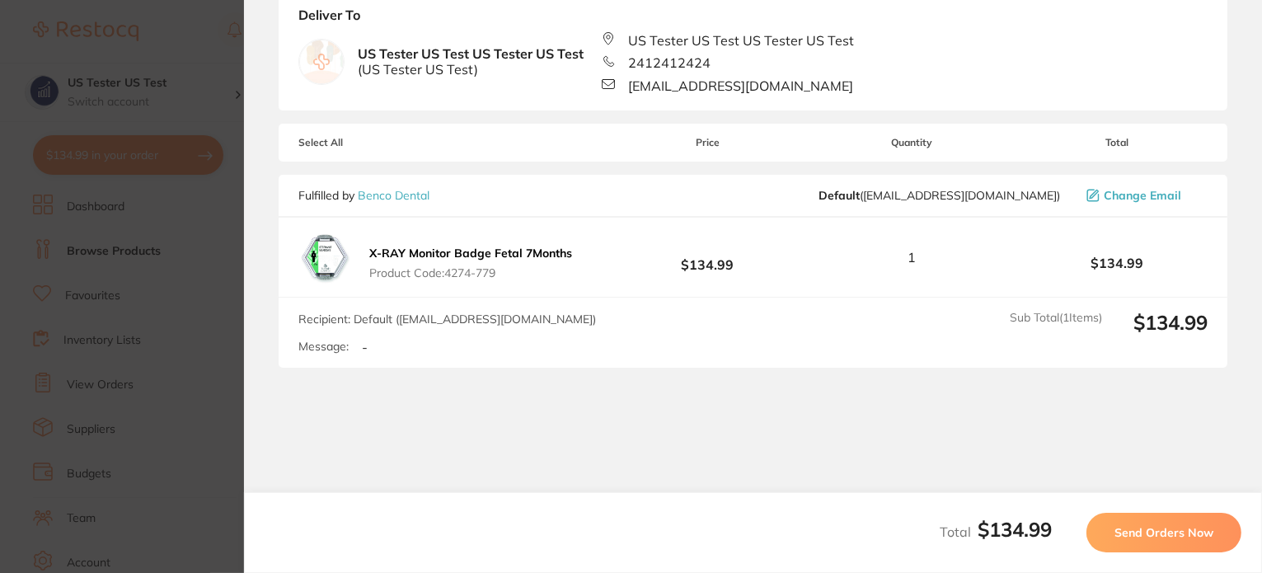
click at [1169, 526] on span "Send Orders Now" at bounding box center [1163, 532] width 99 height 15
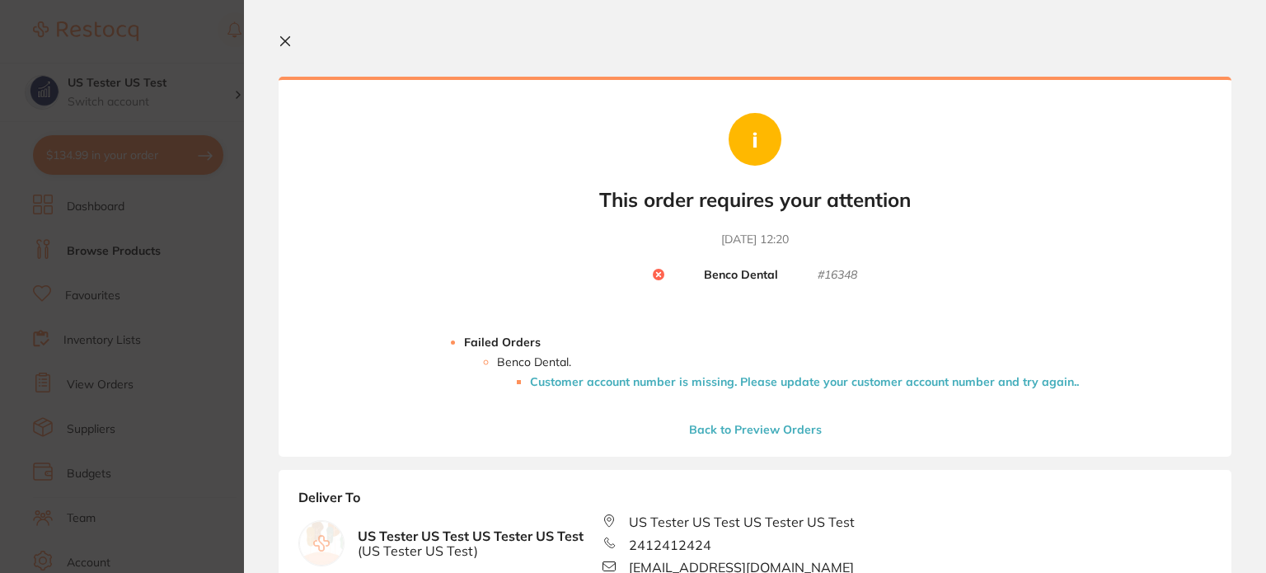
click at [798, 382] on li "Customer account number is missing. Please update your customer account number …" at bounding box center [804, 381] width 549 height 13
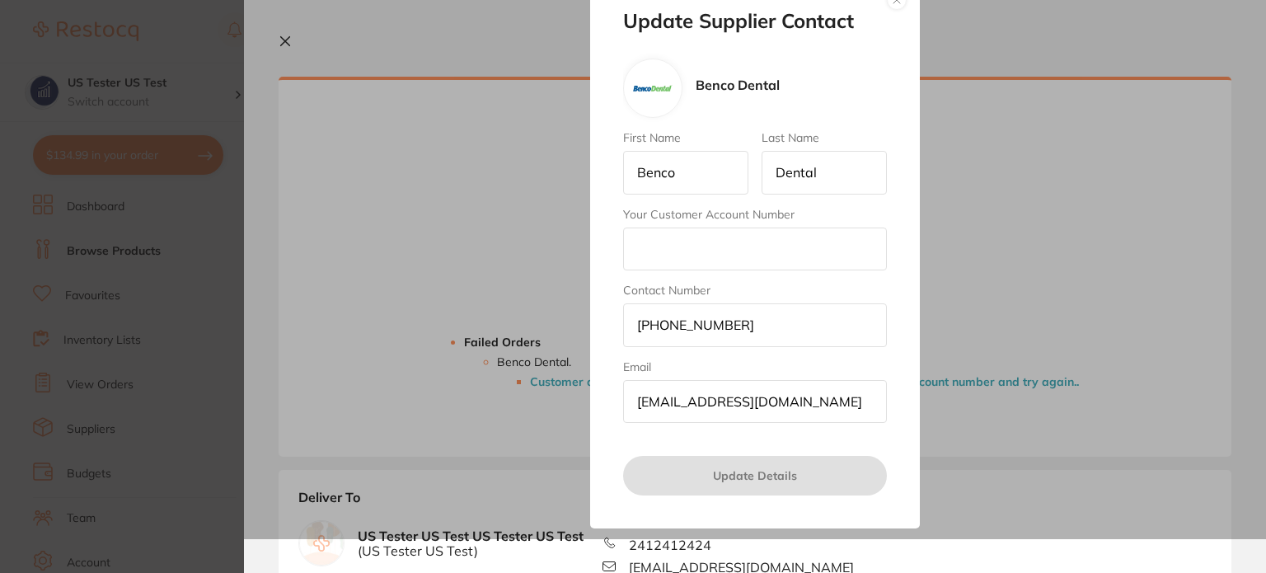
click at [685, 255] on input "Your Customer Account Number" at bounding box center [755, 248] width 264 height 43
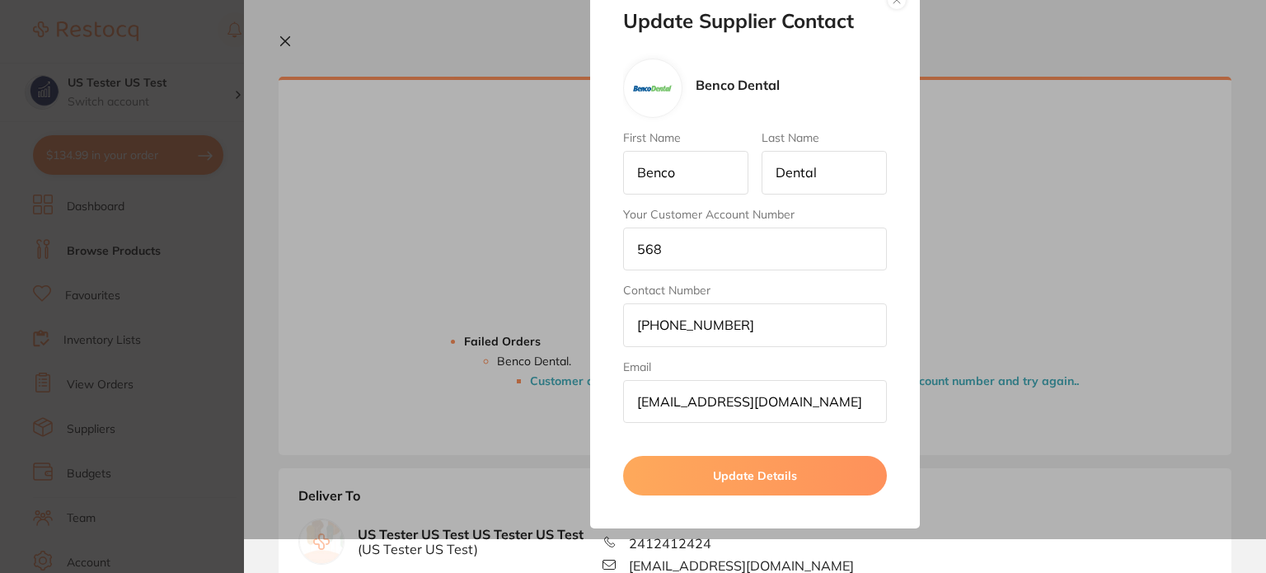
type input "568"
click at [725, 466] on button "Update Details" at bounding box center [755, 476] width 264 height 40
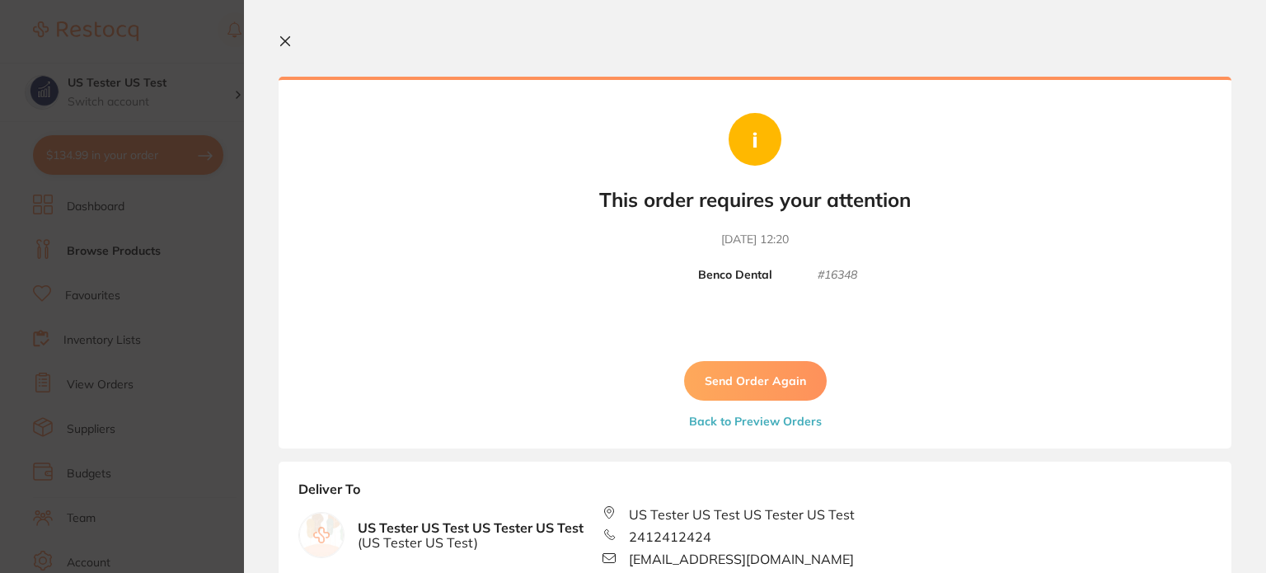
click at [725, 388] on button "Send Order Again" at bounding box center [755, 381] width 143 height 40
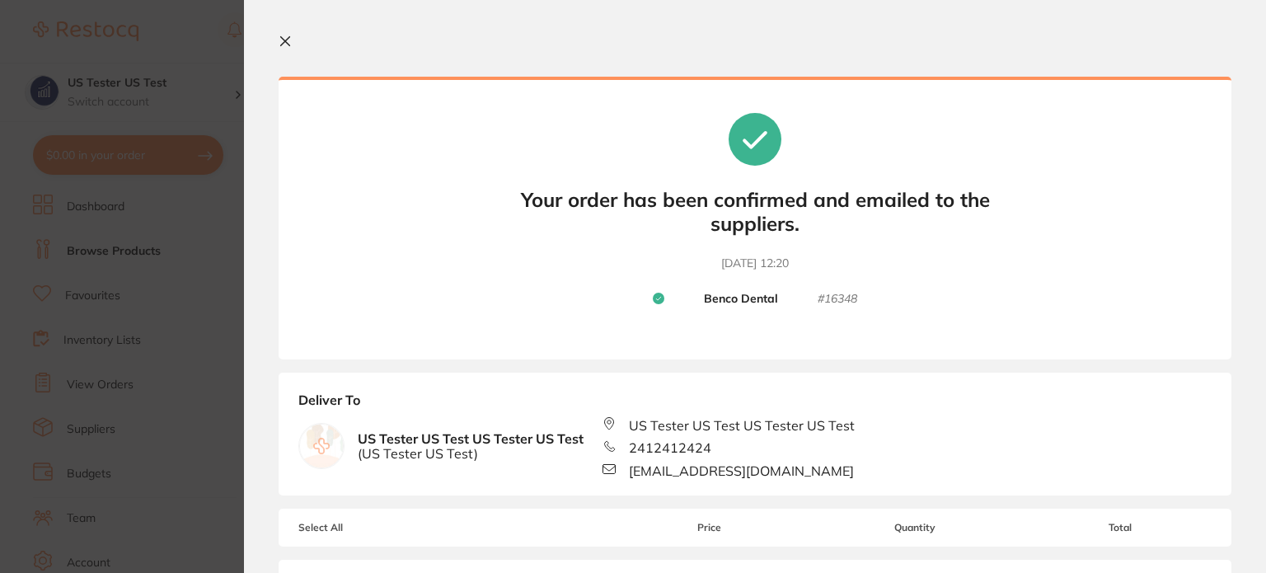
click at [231, 243] on section "Update RRP Set your pre negotiated price for this item. Item Agreed RRP (excl. …" at bounding box center [633, 286] width 1266 height 573
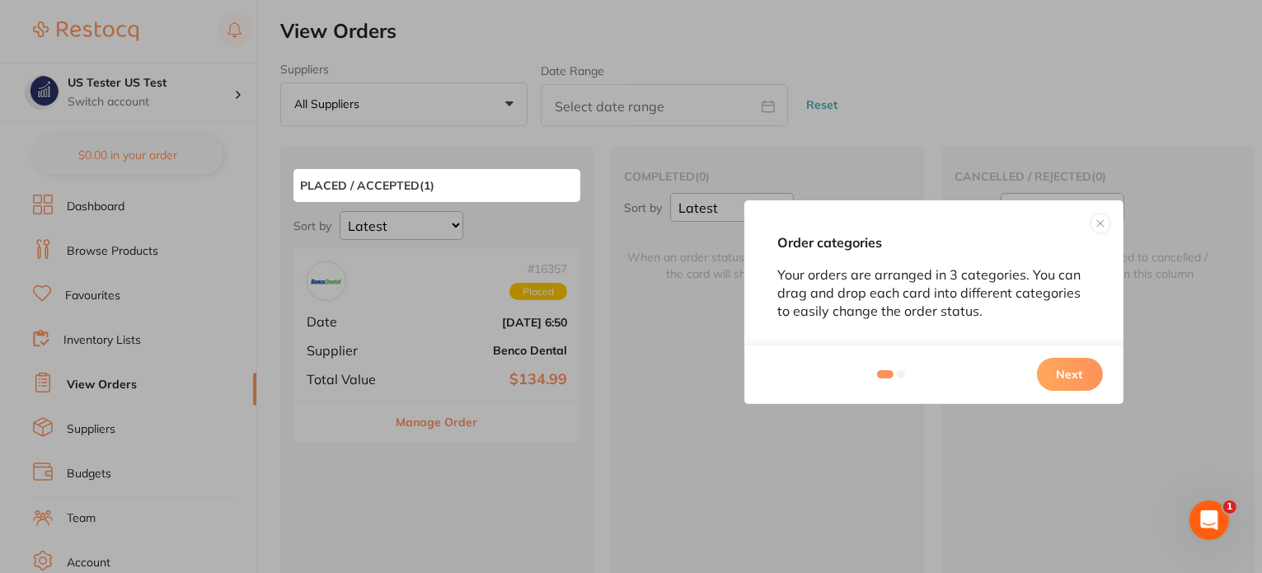
click at [1083, 376] on button "Next" at bounding box center [1070, 374] width 66 height 33
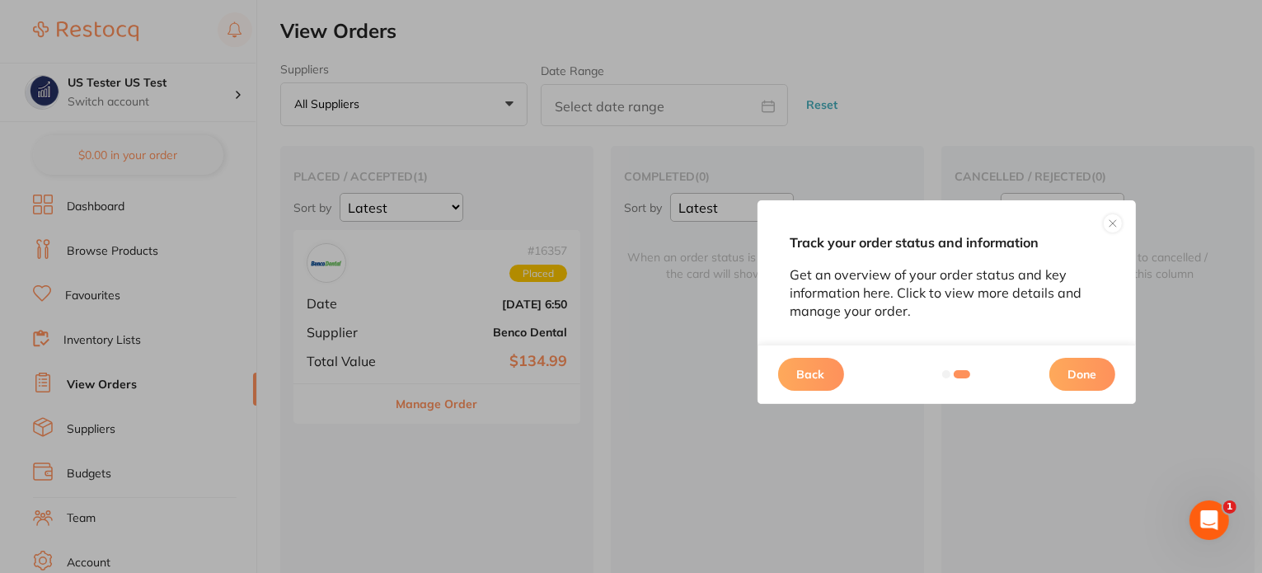
click at [1081, 375] on button "Done" at bounding box center [1082, 374] width 66 height 33
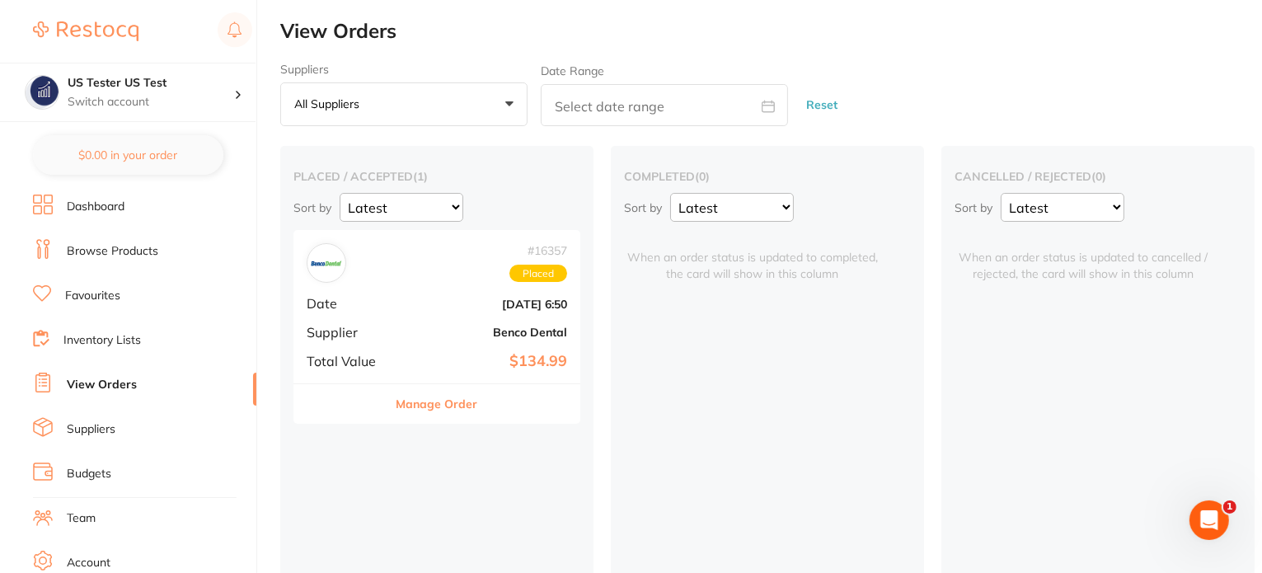
click at [429, 332] on b "Benco Dental" at bounding box center [484, 331] width 165 height 13
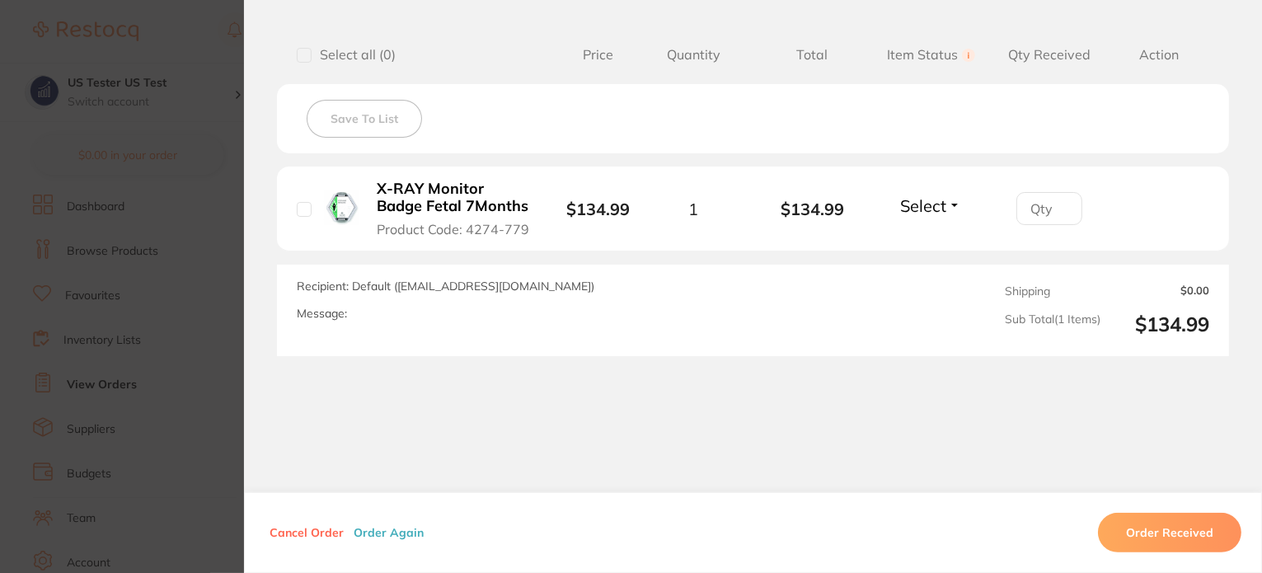
scroll to position [439, 0]
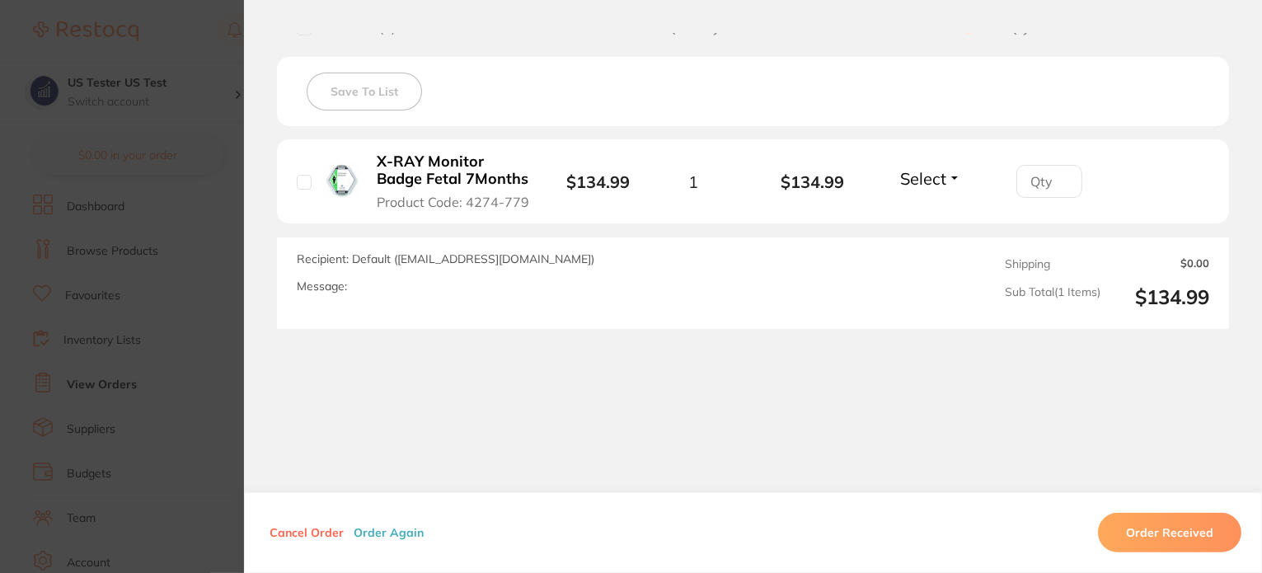
click at [167, 339] on section "Order ID: Restocq- 16357 Order Information Placed Order Order Date [DATE] 6:50 …" at bounding box center [631, 286] width 1262 height 573
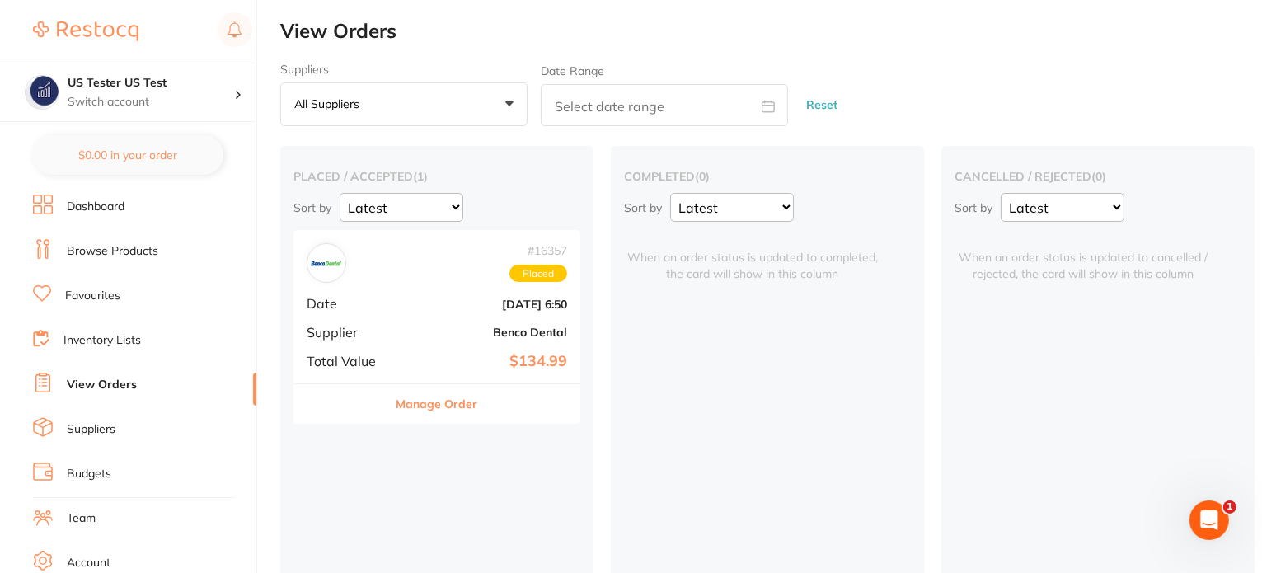
click at [122, 246] on link "Browse Products" at bounding box center [112, 251] width 91 height 16
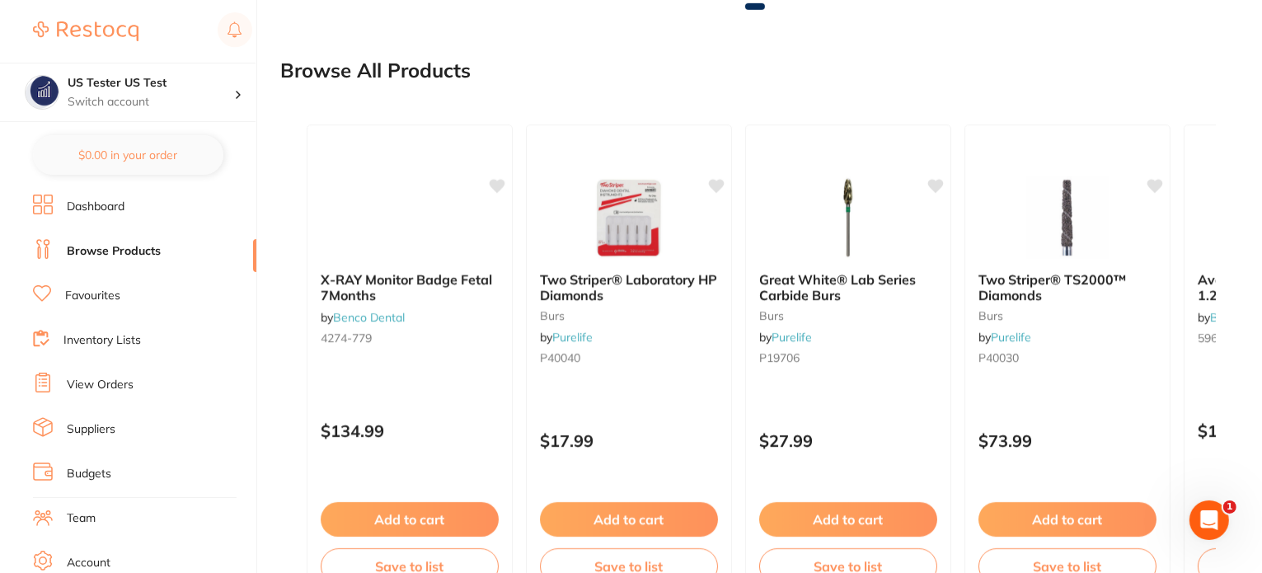
click at [694, 489] on div "Add to cart Save to list" at bounding box center [629, 544] width 204 height 110
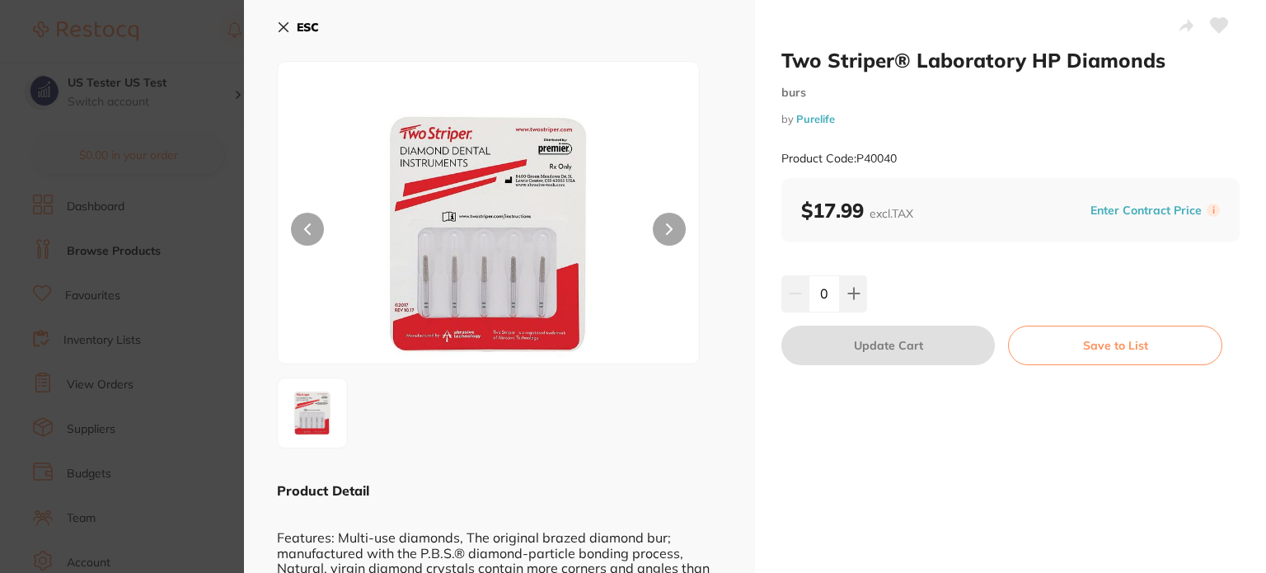
click at [1174, 215] on button "Enter Contract Price" at bounding box center [1145, 211] width 121 height 16
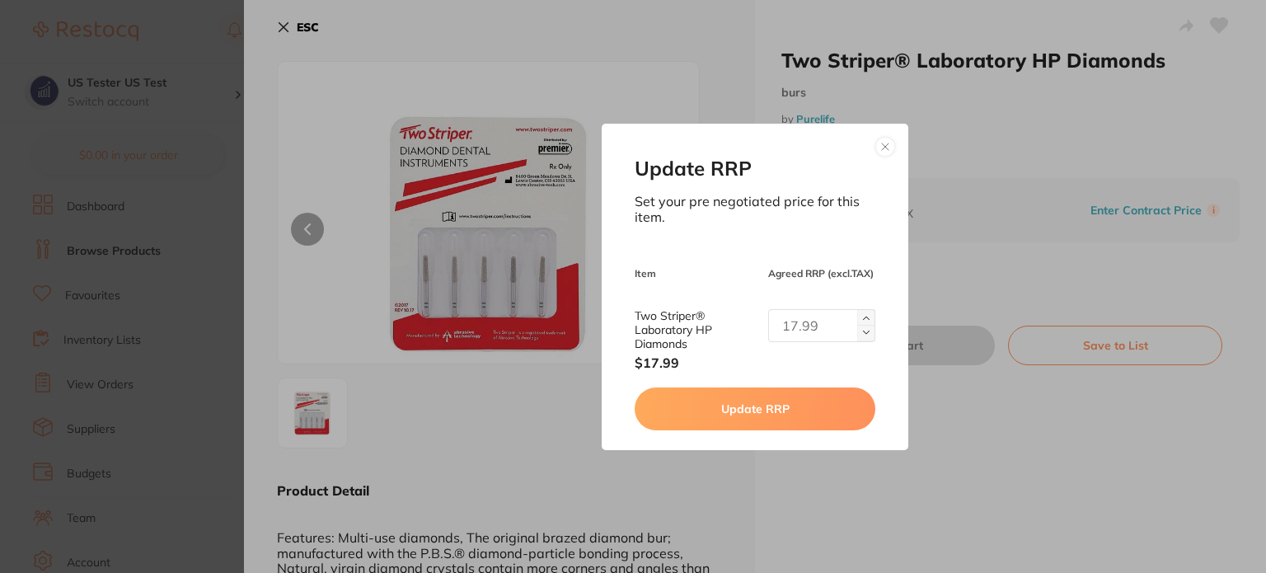
drag, startPoint x: 883, startPoint y: 142, endPoint x: 265, endPoint y: 10, distance: 631.9
click at [882, 142] on button at bounding box center [885, 147] width 20 height 20
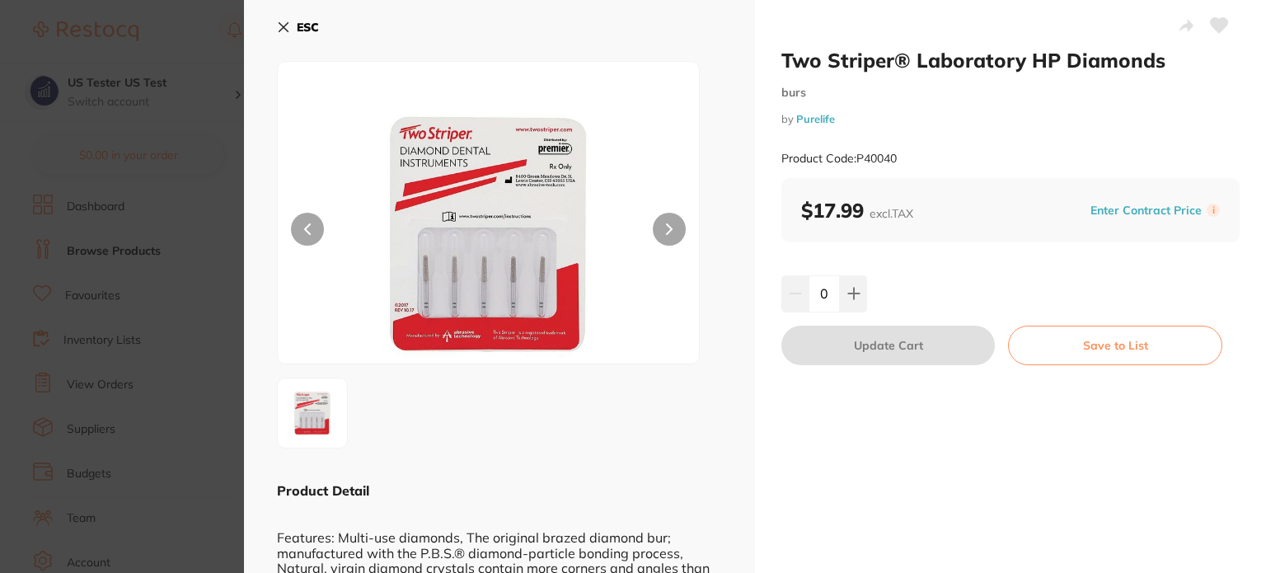
click at [281, 22] on icon at bounding box center [283, 27] width 13 height 13
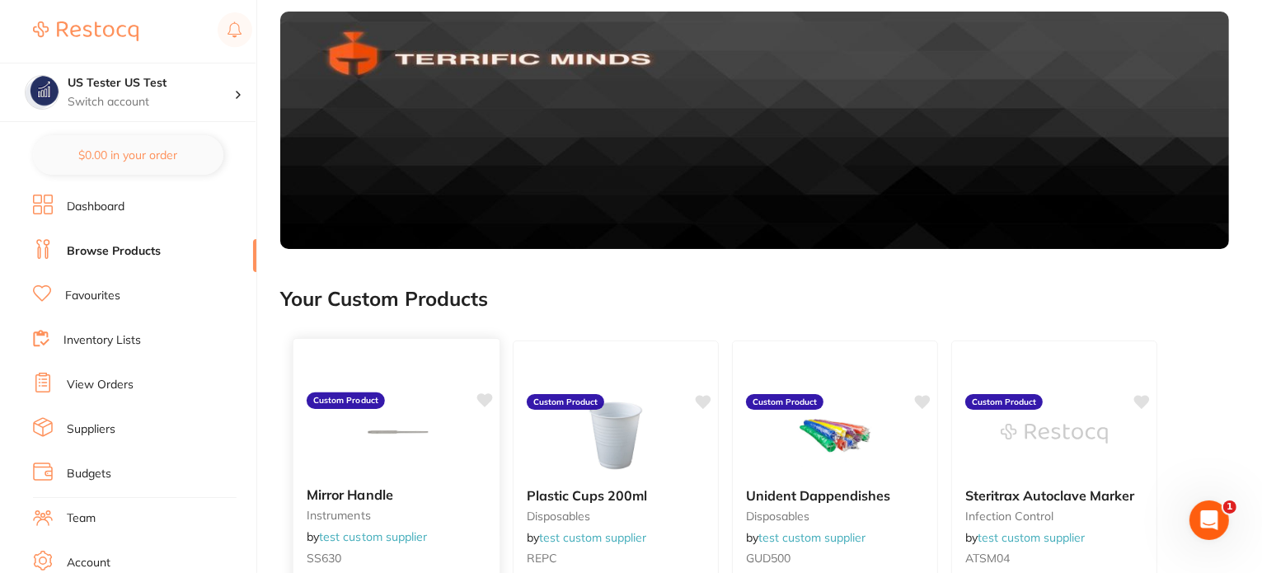
click at [448, 396] on img at bounding box center [396, 432] width 108 height 83
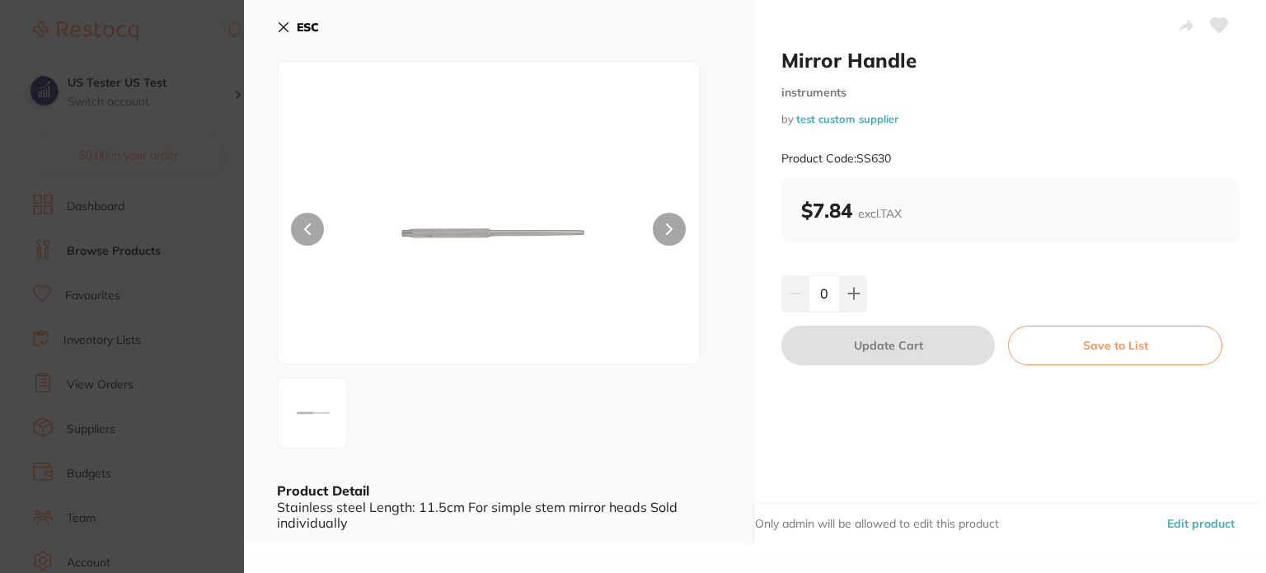
click at [1168, 526] on button "Edit product" at bounding box center [1200, 524] width 77 height 40
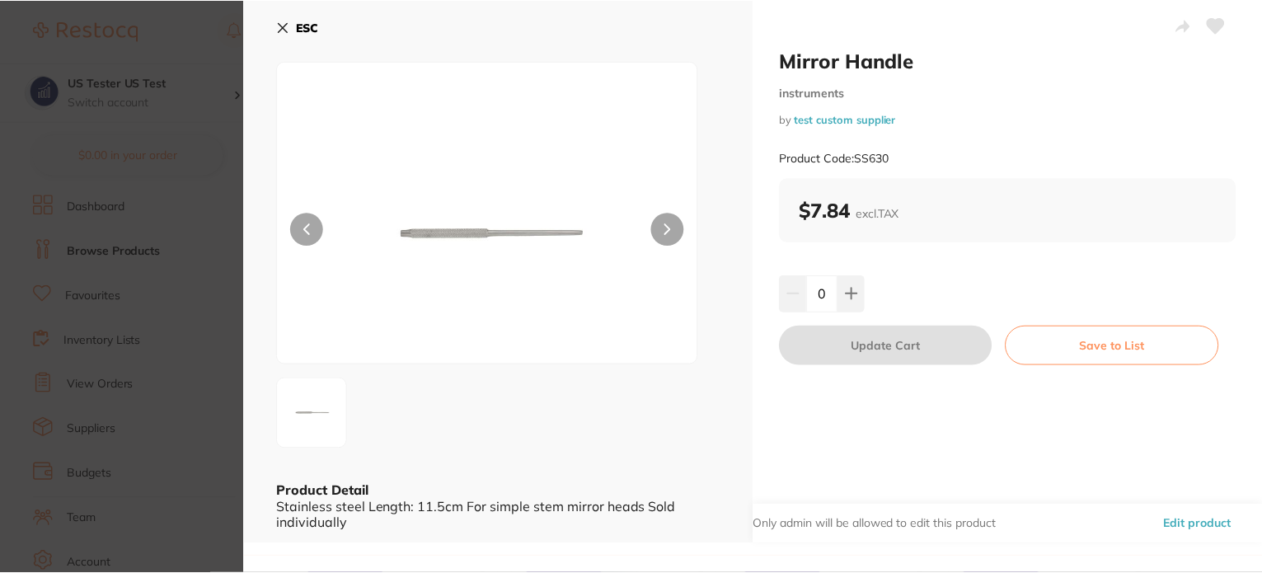
scroll to position [165, 0]
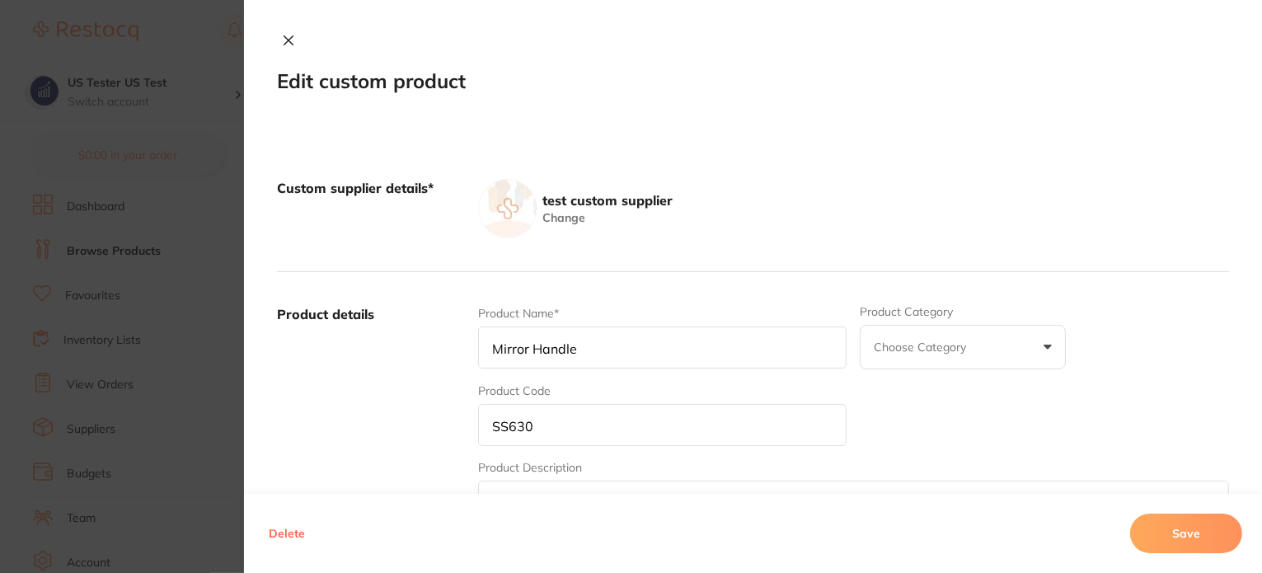
click at [62, 143] on section "Edit custom product Custom supplier details* test custom supplier Change Produc…" at bounding box center [631, 286] width 1262 height 573
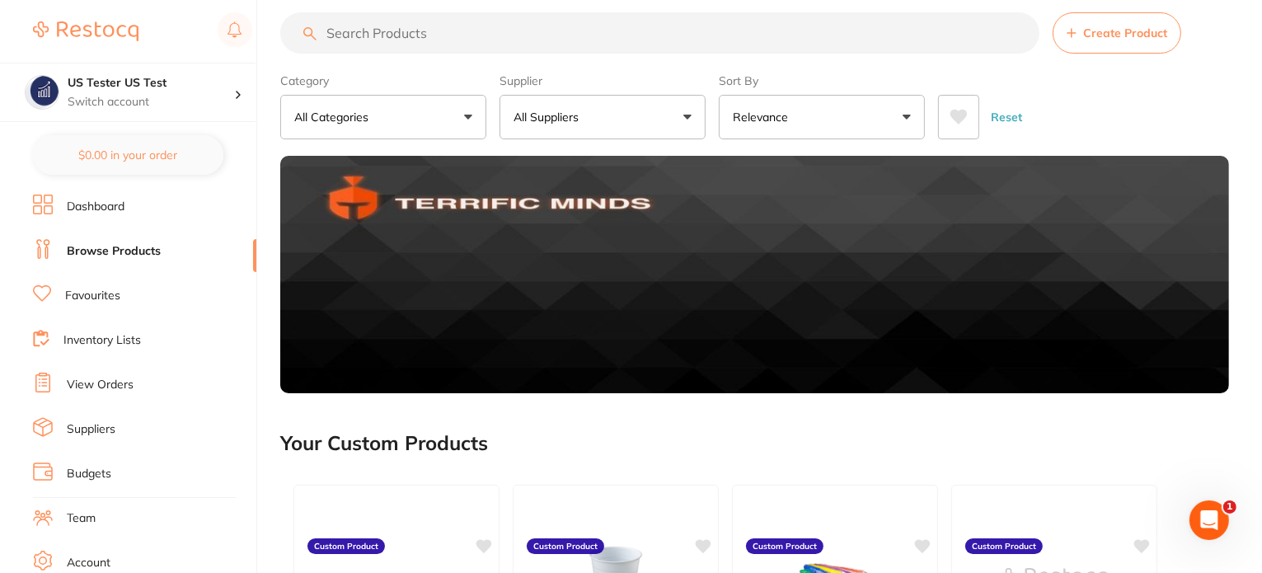
scroll to position [0, 0]
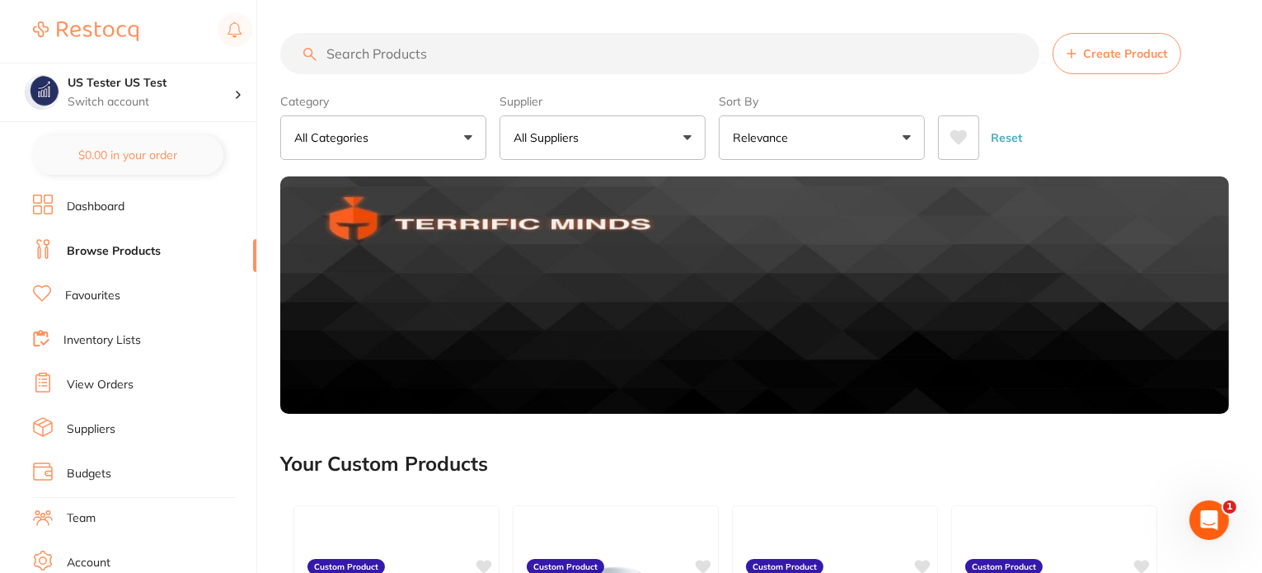
click at [1154, 73] on button "Create Product" at bounding box center [1116, 53] width 129 height 41
